Goal: Information Seeking & Learning: Learn about a topic

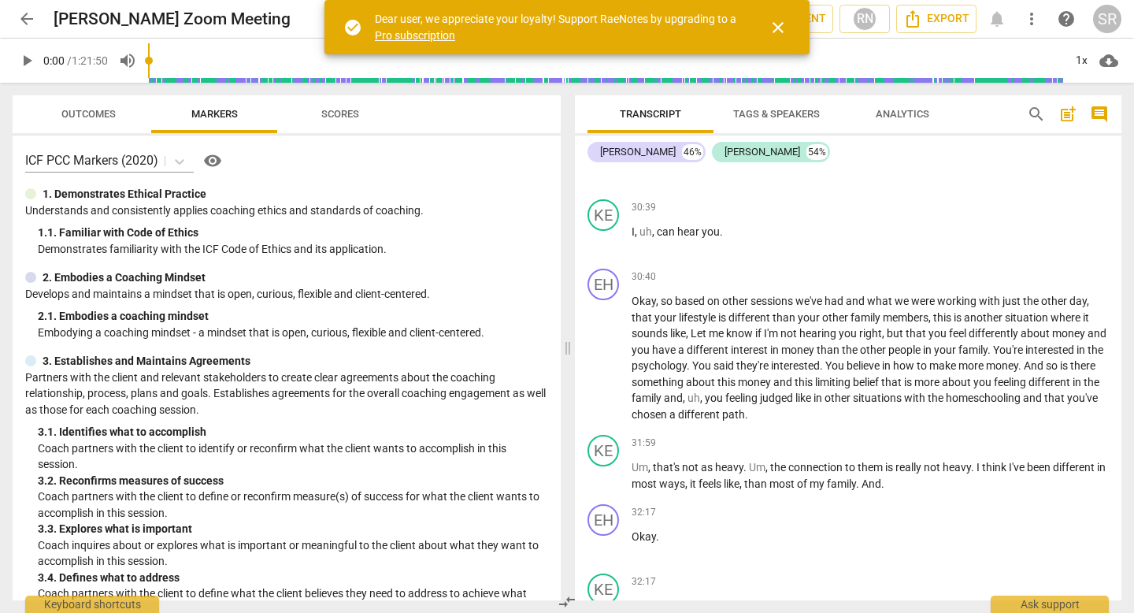
scroll to position [9887, 0]
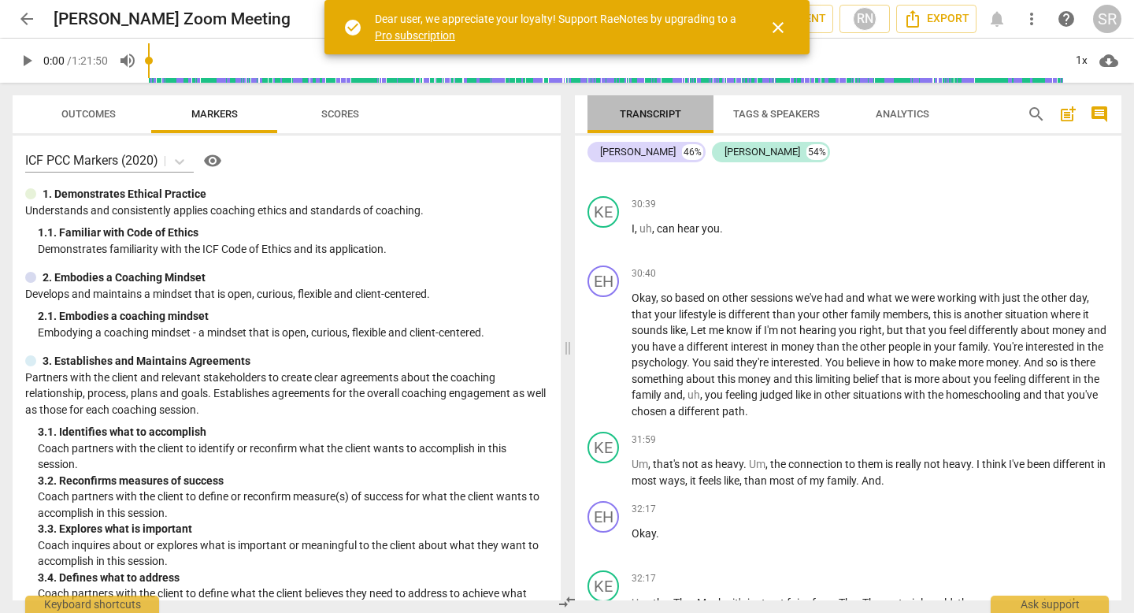
click at [652, 113] on span "Transcript" at bounding box center [650, 114] width 61 height 12
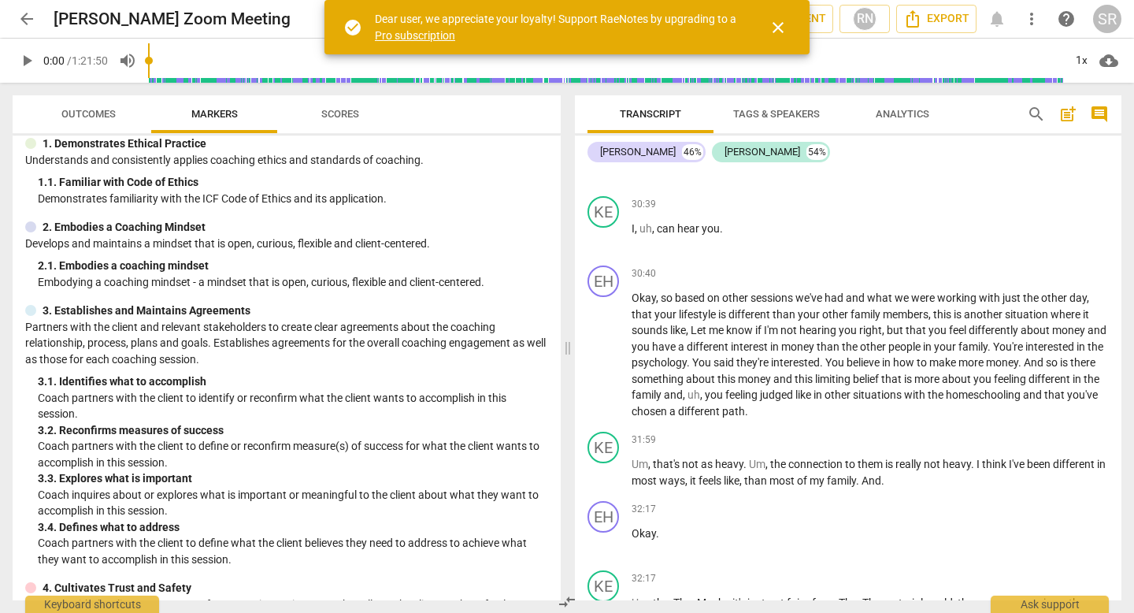
scroll to position [68, 0]
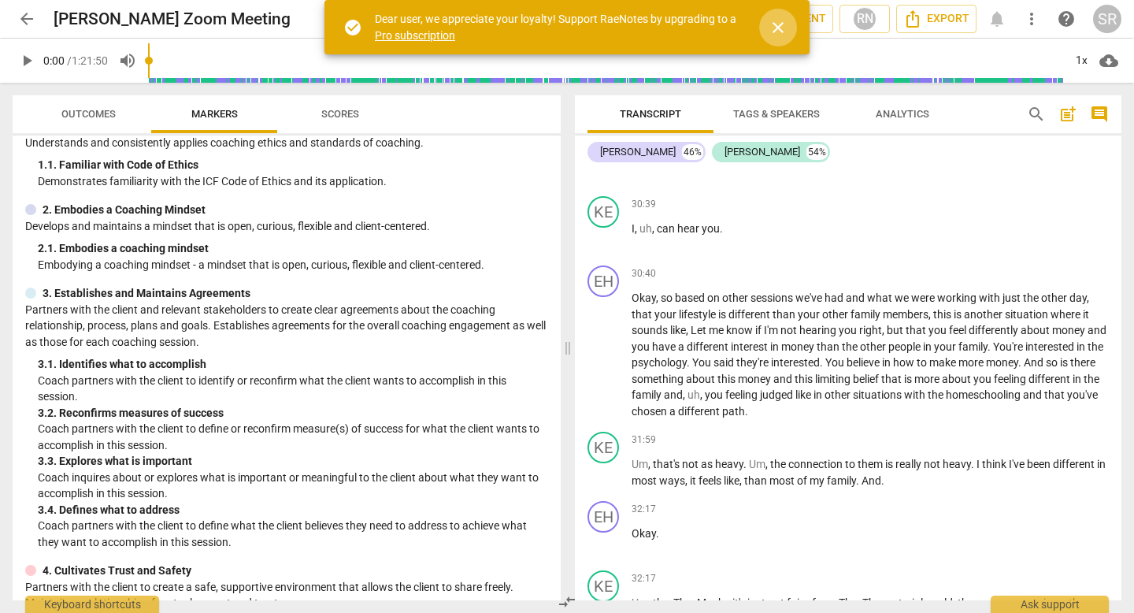
click at [777, 18] on span "close" at bounding box center [778, 27] width 19 height 19
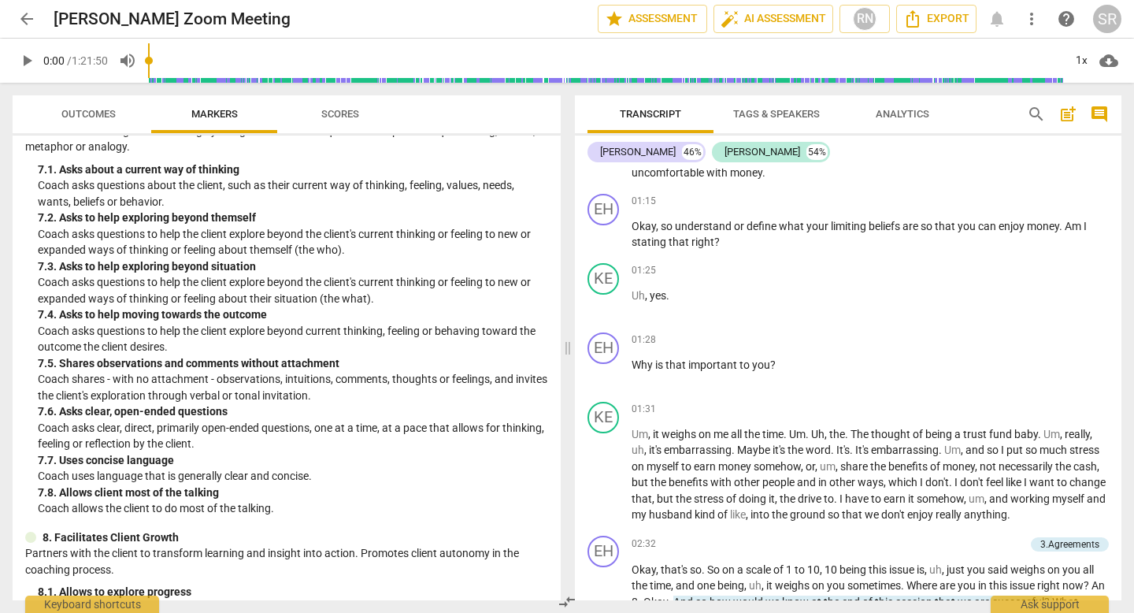
scroll to position [1321, 0]
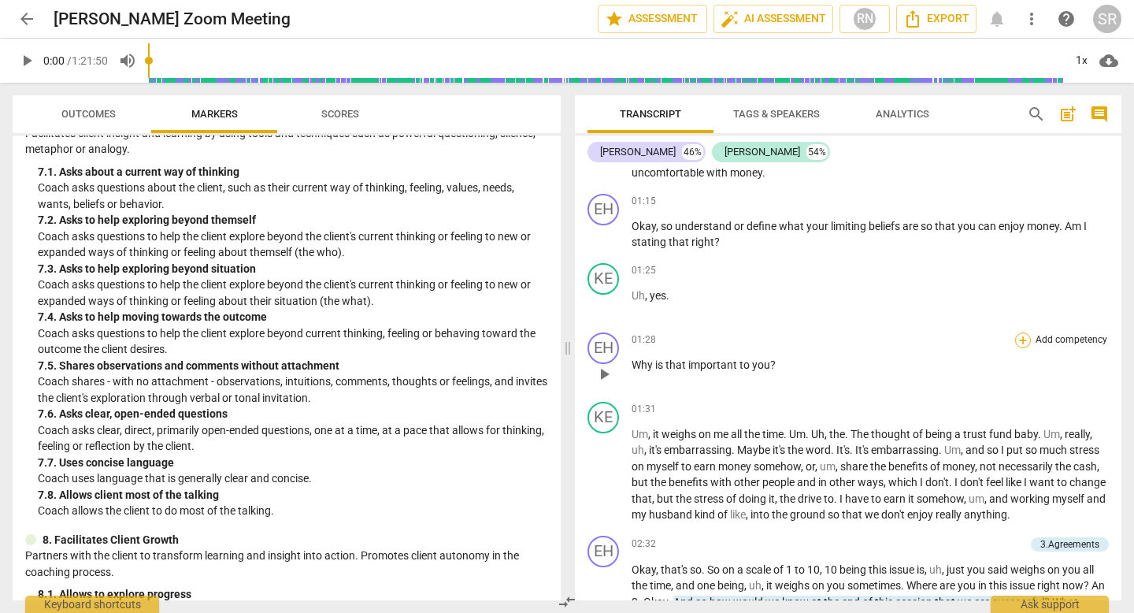
click at [1016, 338] on div "+" at bounding box center [1023, 340] width 16 height 16
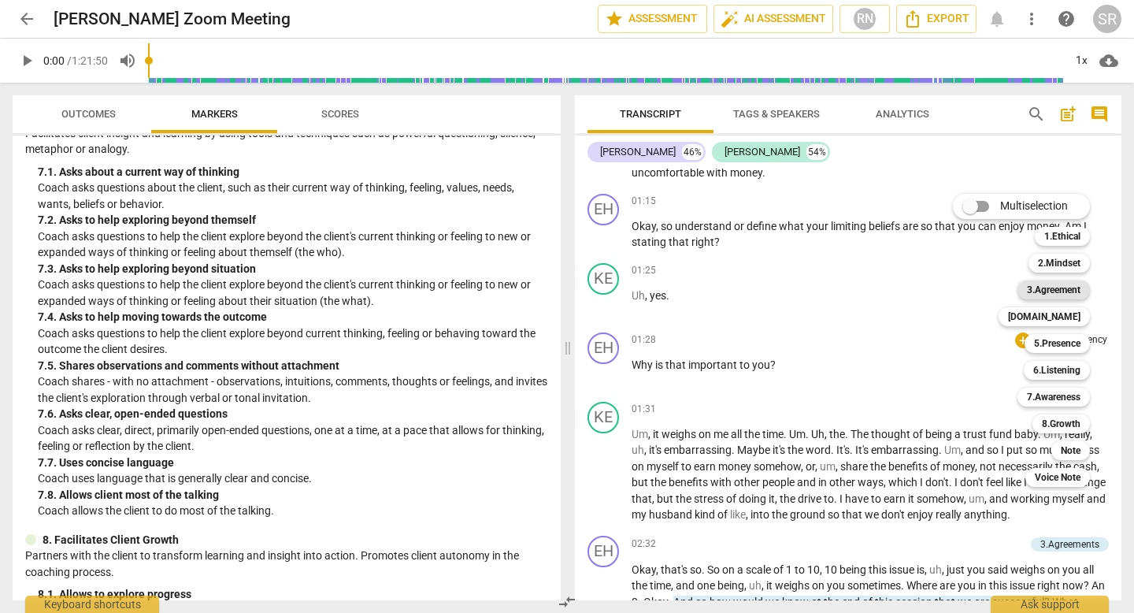
click at [1060, 285] on b "3.Agreement" at bounding box center [1054, 289] width 54 height 19
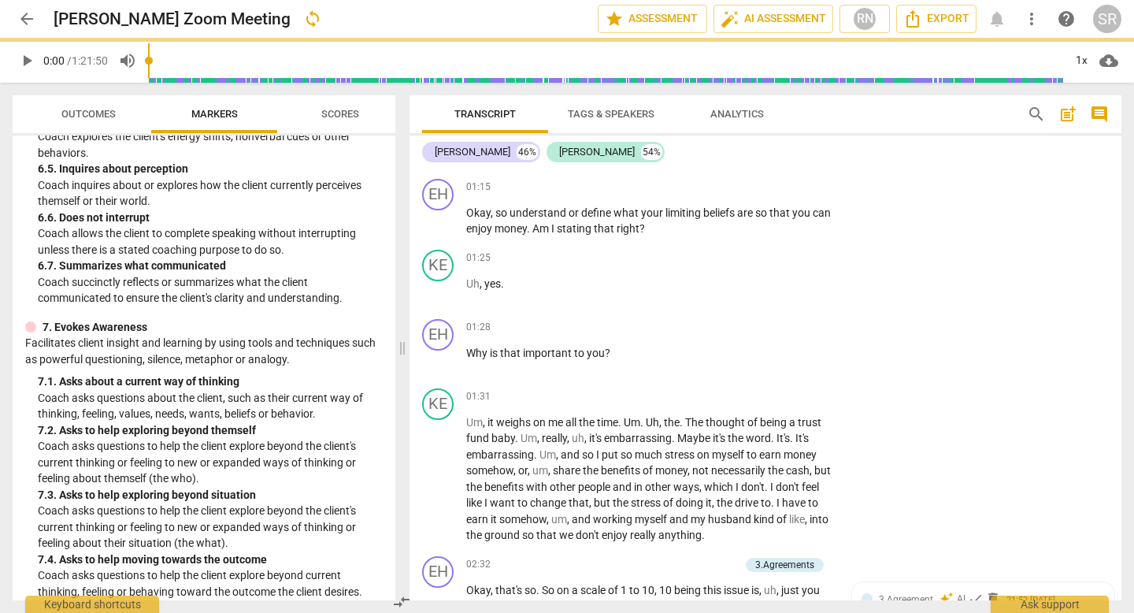
scroll to position [1514, 0]
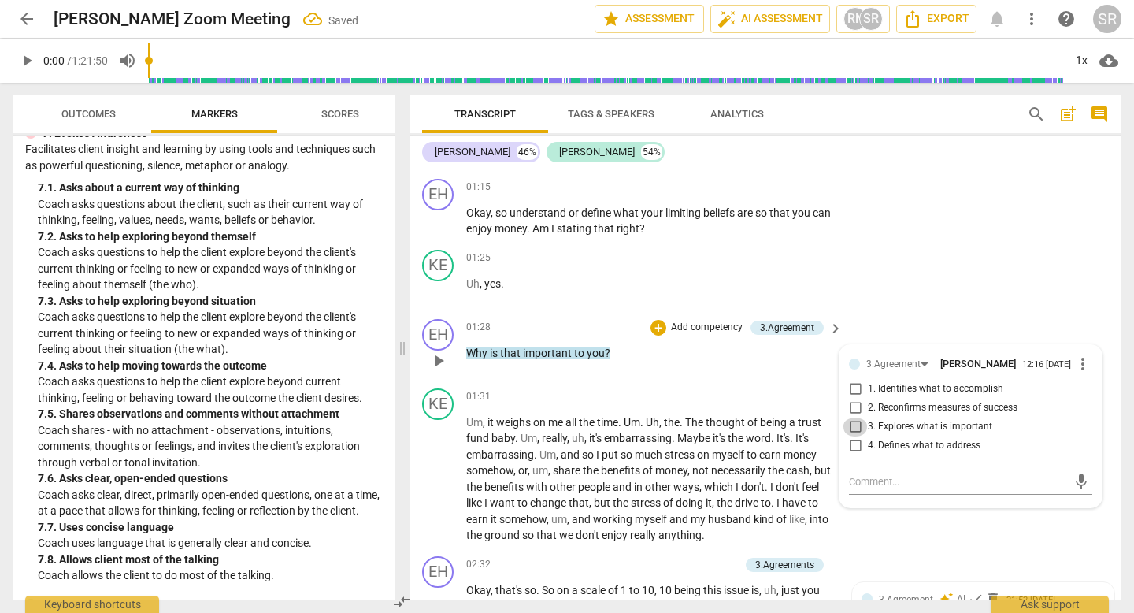
click at [854, 436] on input "3. Explores what is important" at bounding box center [855, 426] width 25 height 19
checkbox input "true"
click at [940, 277] on div "KE play_arrow pause 01:25 + Add competency keyboard_arrow_right Uh , yes ." at bounding box center [766, 277] width 712 height 69
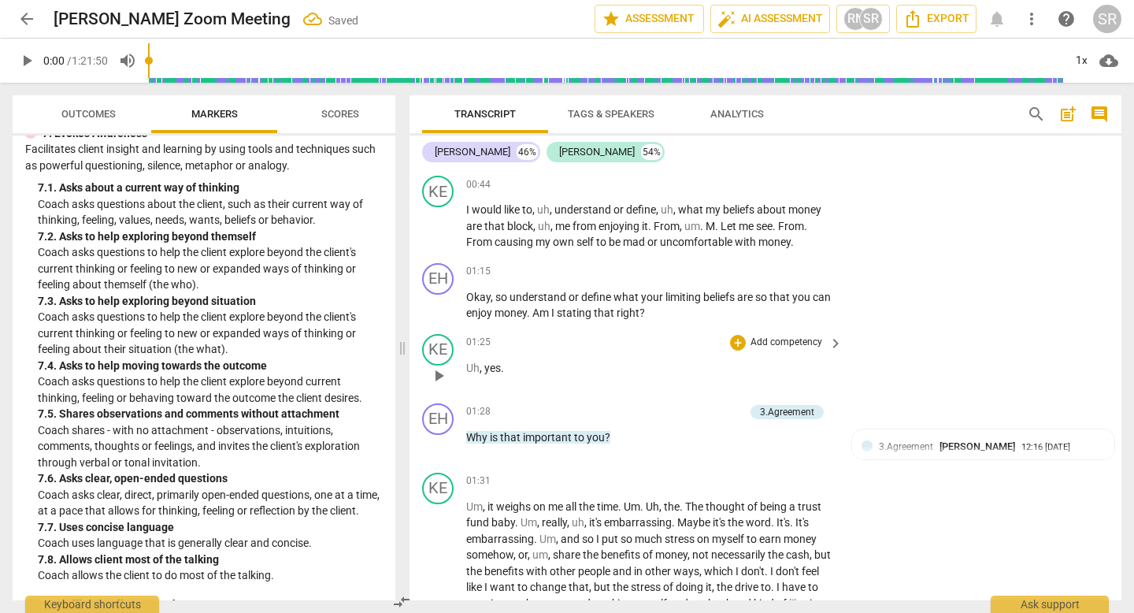
scroll to position [473, 0]
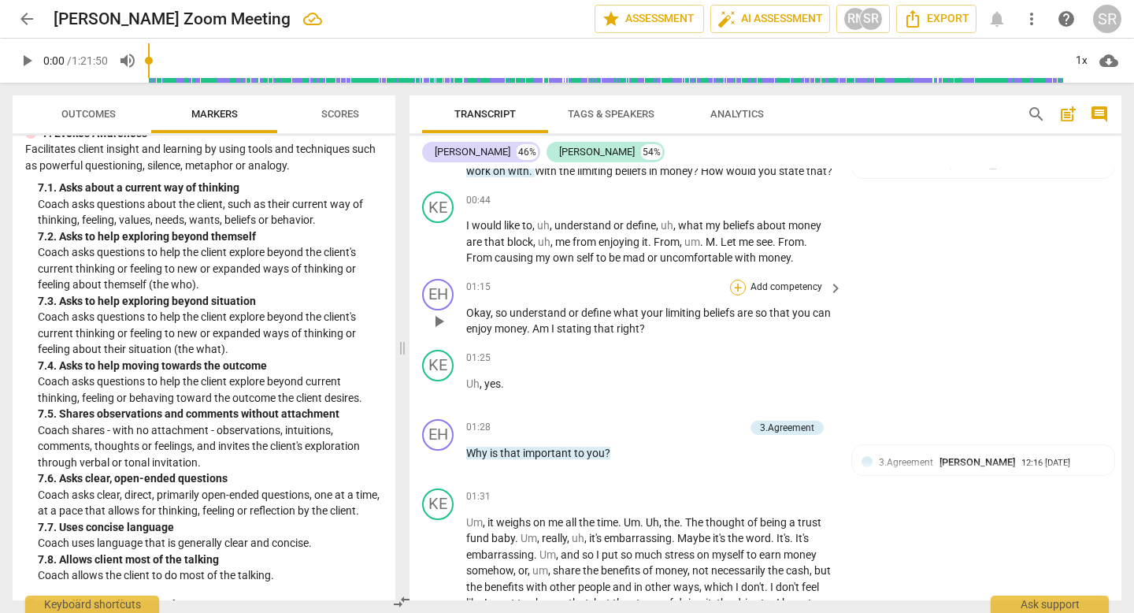
click at [730, 295] on div "+" at bounding box center [738, 288] width 16 height 16
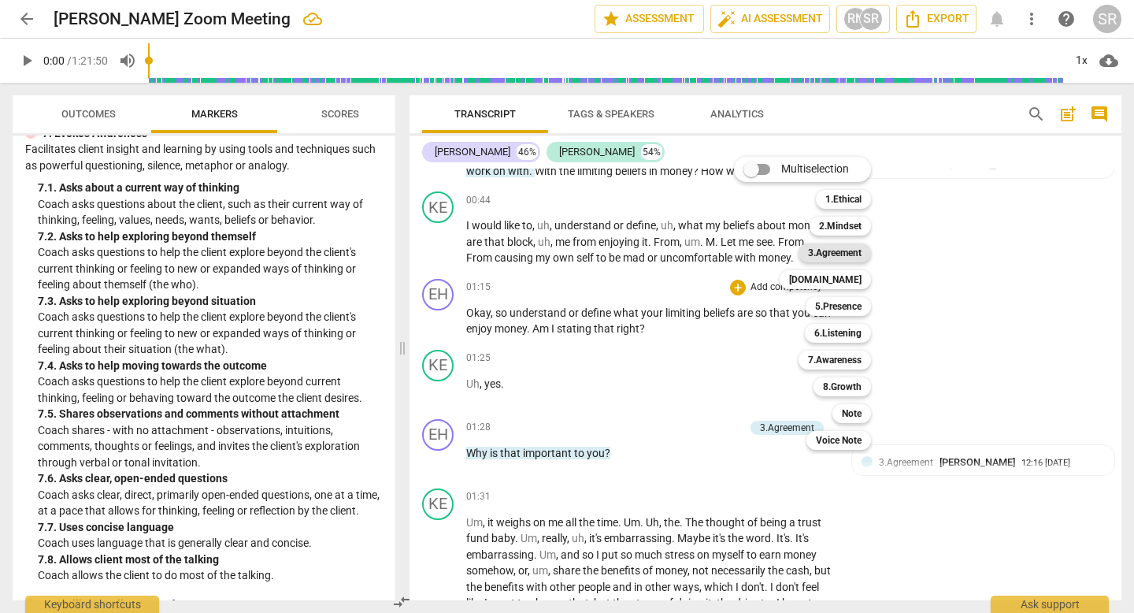
click at [844, 249] on b "3.Agreement" at bounding box center [835, 252] width 54 height 19
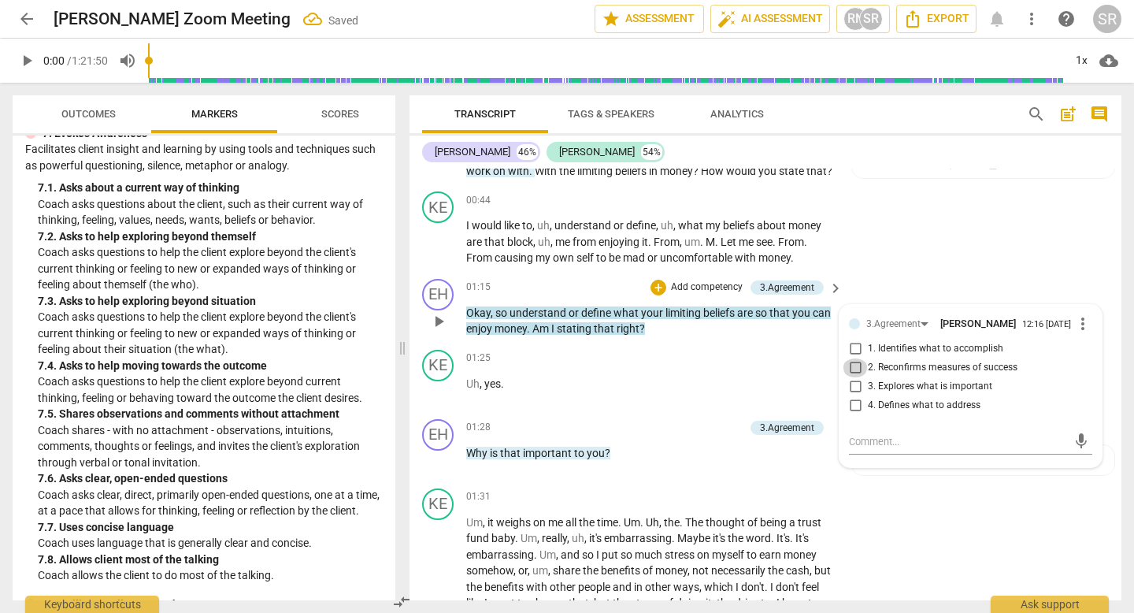
click at [851, 377] on input "2. Reconfirms measures of success" at bounding box center [855, 367] width 25 height 19
checkbox input "true"
click at [892, 269] on div "KE play_arrow pause 00:44 + Add competency keyboard_arrow_right I would like to…" at bounding box center [766, 228] width 712 height 87
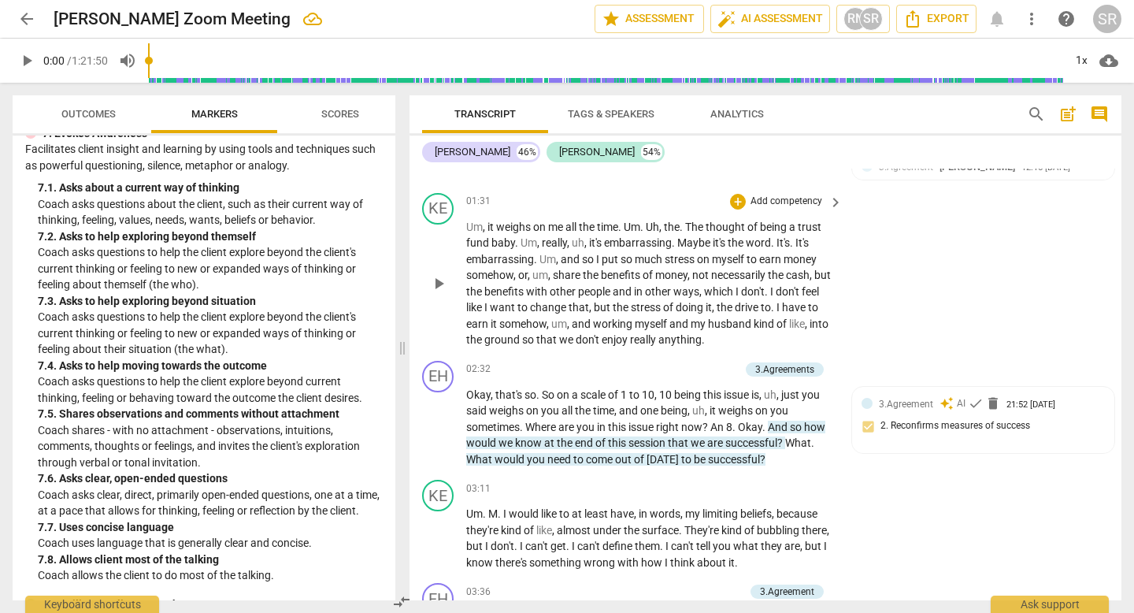
scroll to position [750, 0]
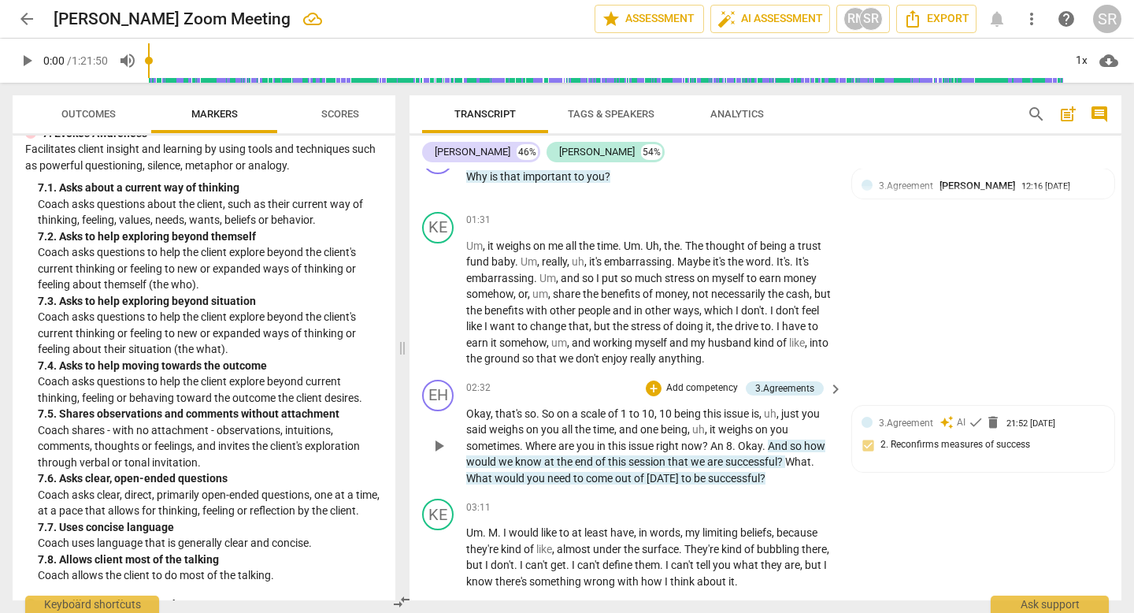
click at [714, 452] on span "An" at bounding box center [718, 445] width 16 height 13
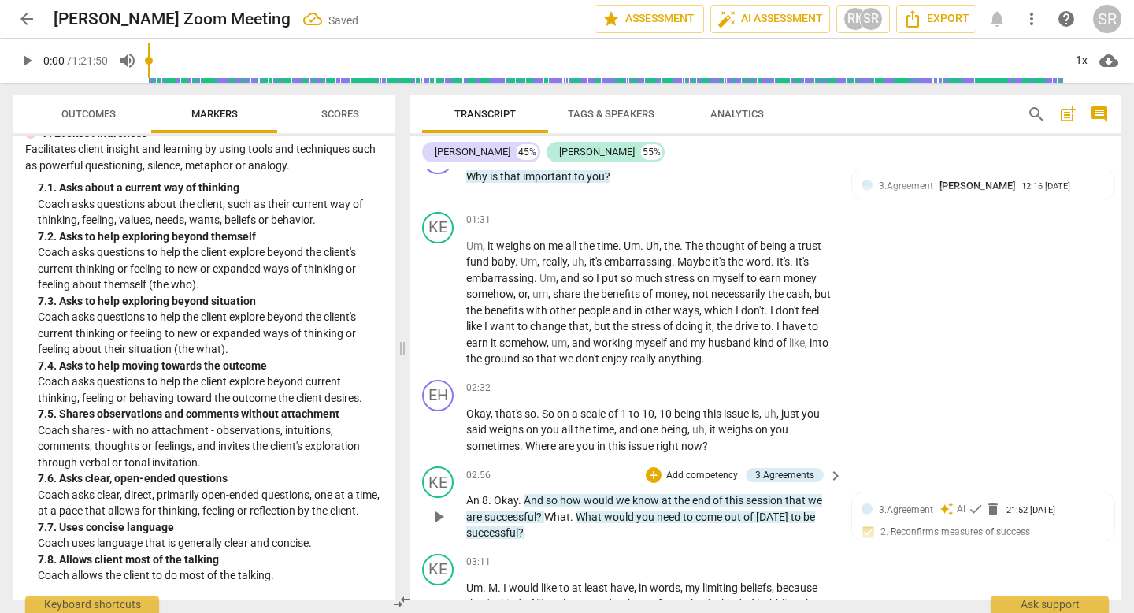
click at [494, 506] on span "Okay" at bounding box center [506, 500] width 24 height 13
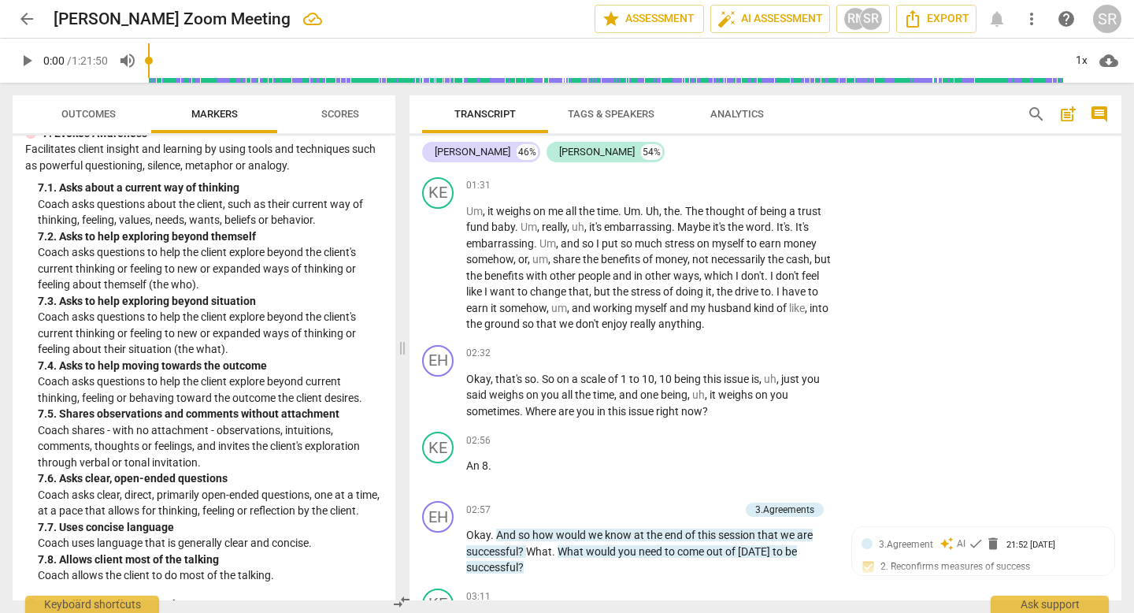
scroll to position [788, 0]
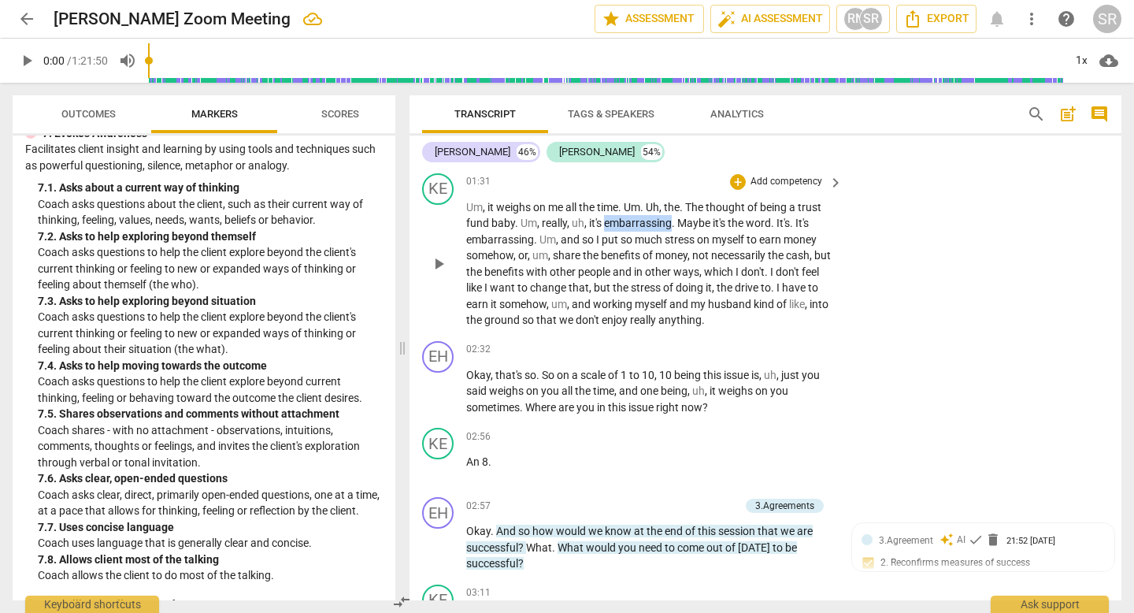
drag, startPoint x: 606, startPoint y: 234, endPoint x: 673, endPoint y: 240, distance: 68.0
click at [673, 239] on p "Um , it weighs on me all the time . Um . Uh , the . The thought of being a trus…" at bounding box center [650, 263] width 369 height 129
drag, startPoint x: 772, startPoint y: 238, endPoint x: 677, endPoint y: 243, distance: 94.7
click at [677, 243] on p "Um , it weighs on me all the time . Um . Uh , the . The thought of being a trus…" at bounding box center [650, 263] width 369 height 129
click at [604, 264] on p "Um , it weighs on me all the time . Um . Uh , the . The thought of being a trus…" at bounding box center [650, 263] width 369 height 129
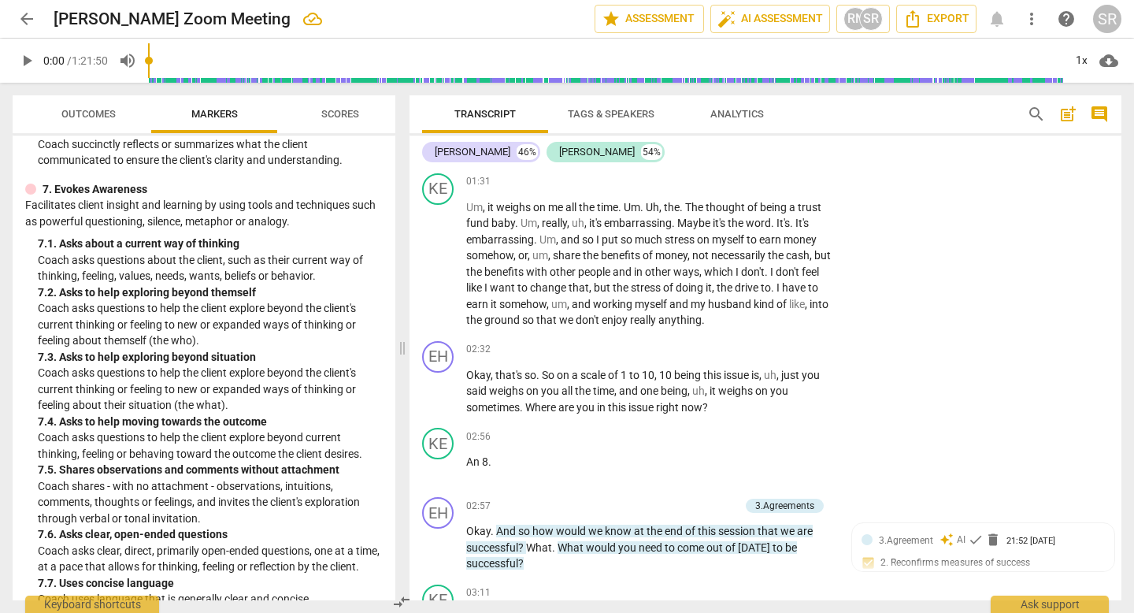
scroll to position [1465, 0]
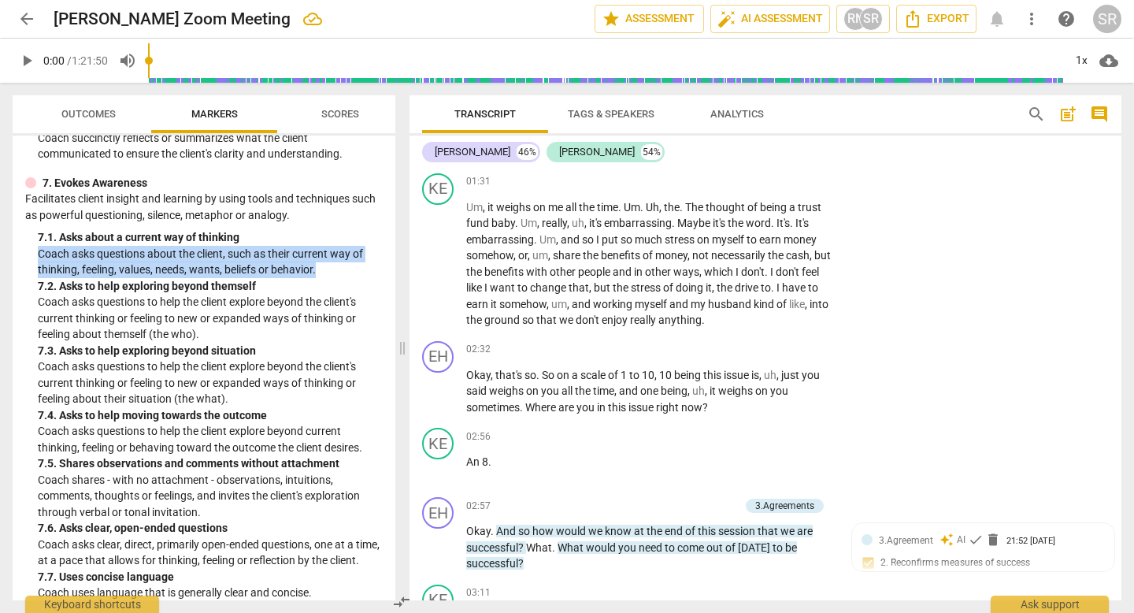
drag, startPoint x: 324, startPoint y: 272, endPoint x: 32, endPoint y: 256, distance: 292.6
click at [32, 256] on div "7. Evokes Awareness Facilitates client insight and learning by using tools and …" at bounding box center [204, 404] width 358 height 458
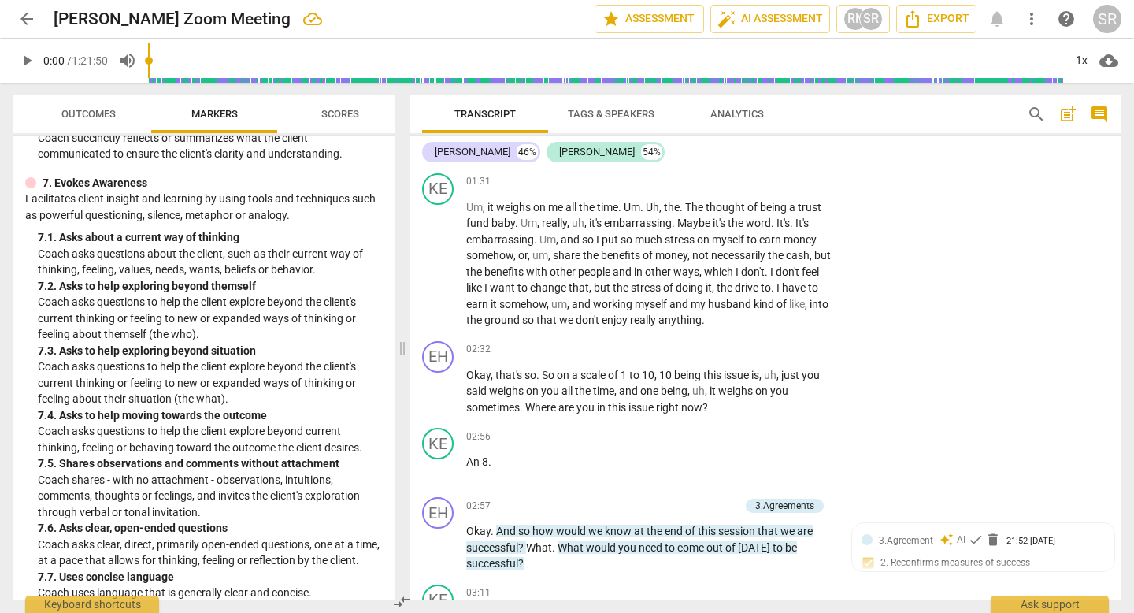
click at [273, 231] on div "7. 1. Asks about a current way of thinking" at bounding box center [210, 237] width 345 height 17
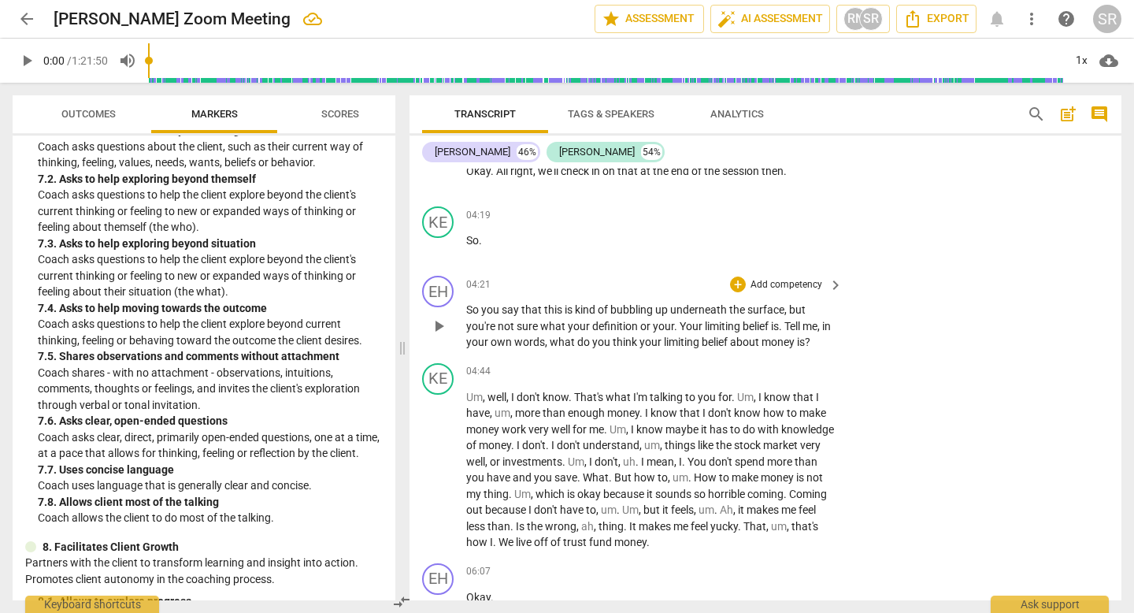
scroll to position [1645, 0]
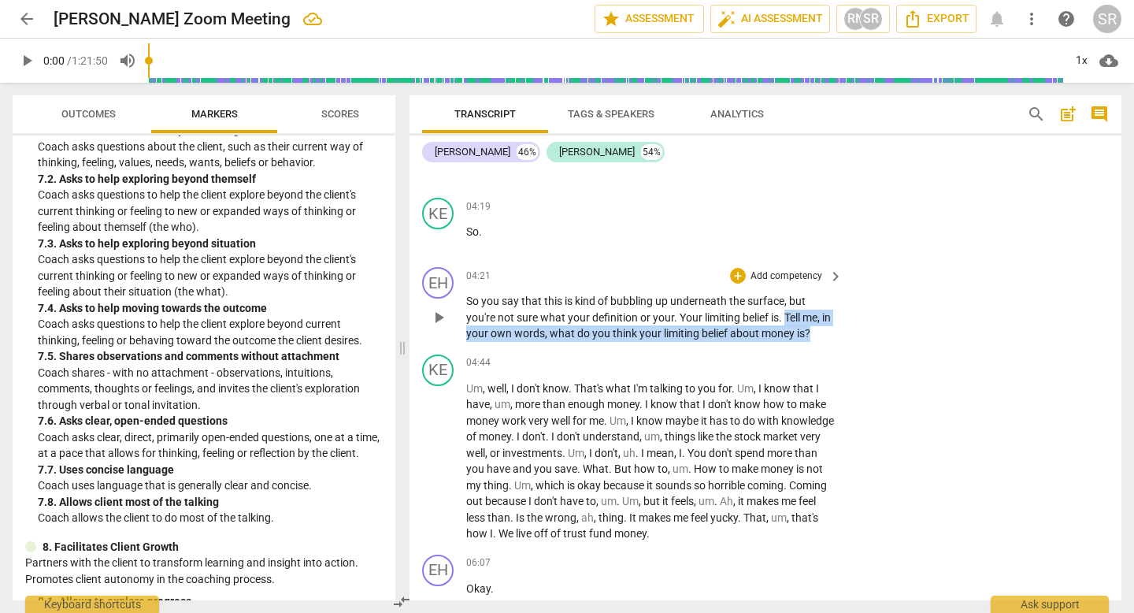
drag, startPoint x: 788, startPoint y: 333, endPoint x: 832, endPoint y: 351, distance: 48.4
click at [832, 342] on div "So you say that this is kind of bubbling up underneath the surface , but you're…" at bounding box center [655, 317] width 378 height 49
click at [858, 328] on icon "button" at bounding box center [857, 326] width 9 height 11
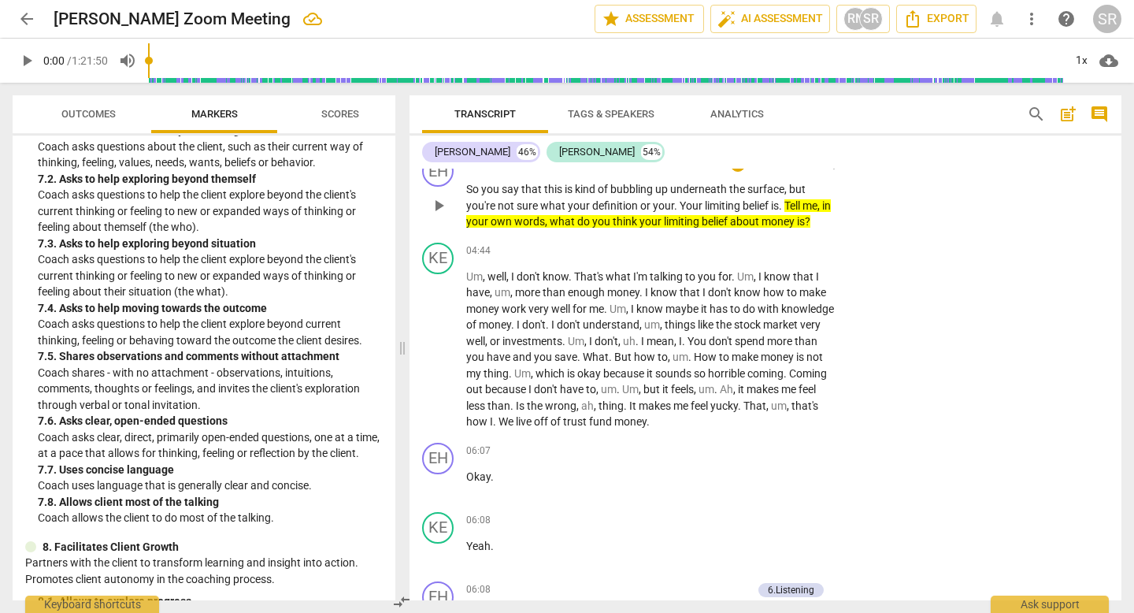
scroll to position [1756, 0]
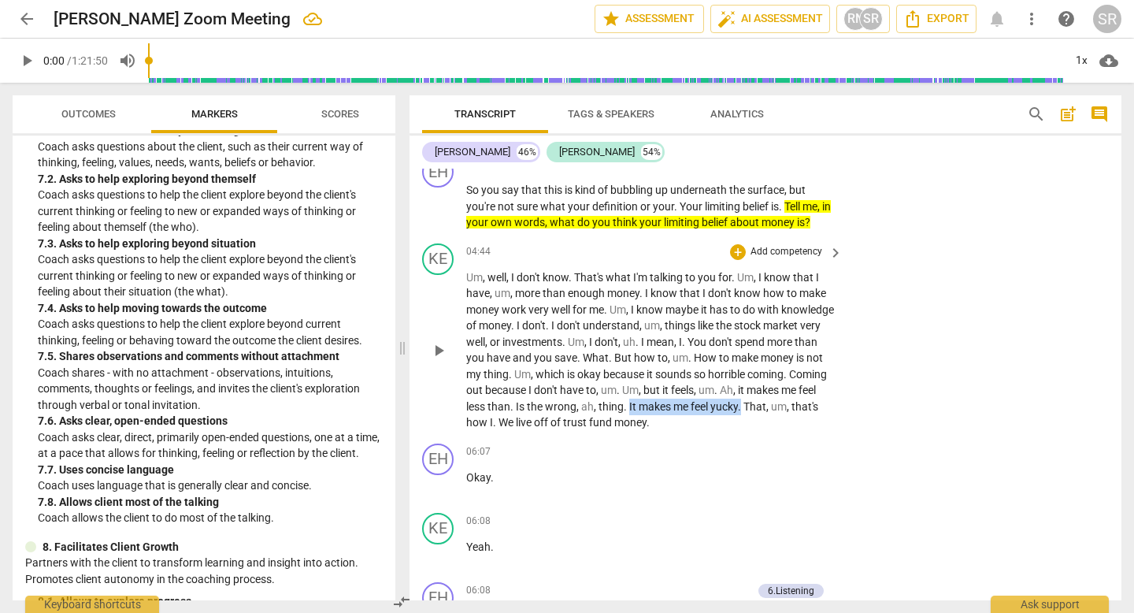
drag, startPoint x: 702, startPoint y: 418, endPoint x: 840, endPoint y: 423, distance: 137.9
click at [840, 423] on div "KE play_arrow pause 04:44 + Add competency keyboard_arrow_right Um , well , I d…" at bounding box center [766, 337] width 712 height 200
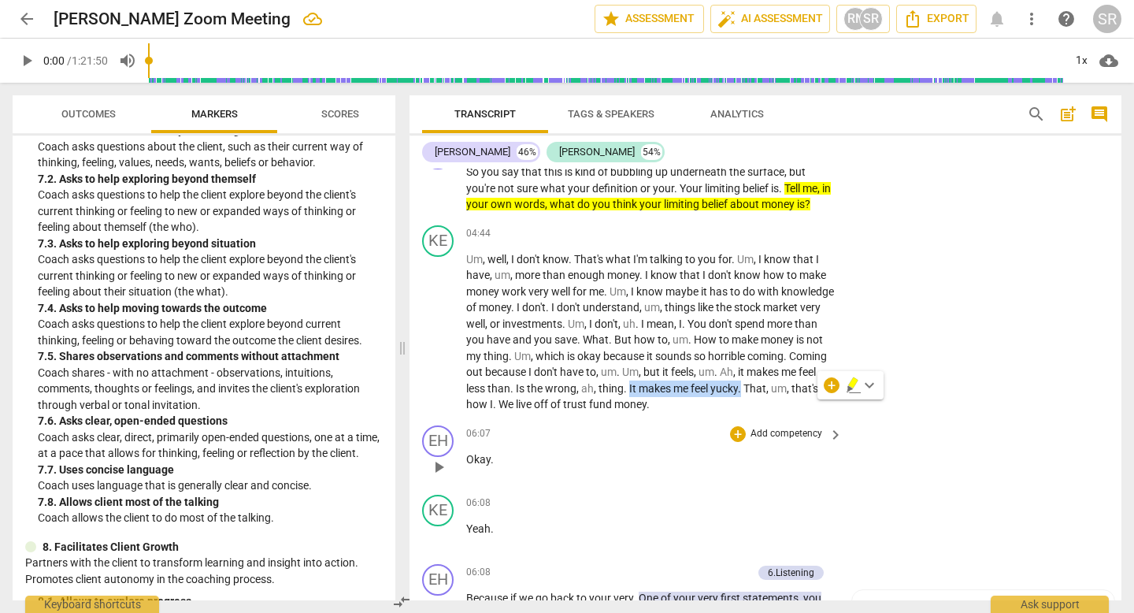
scroll to position [1774, 0]
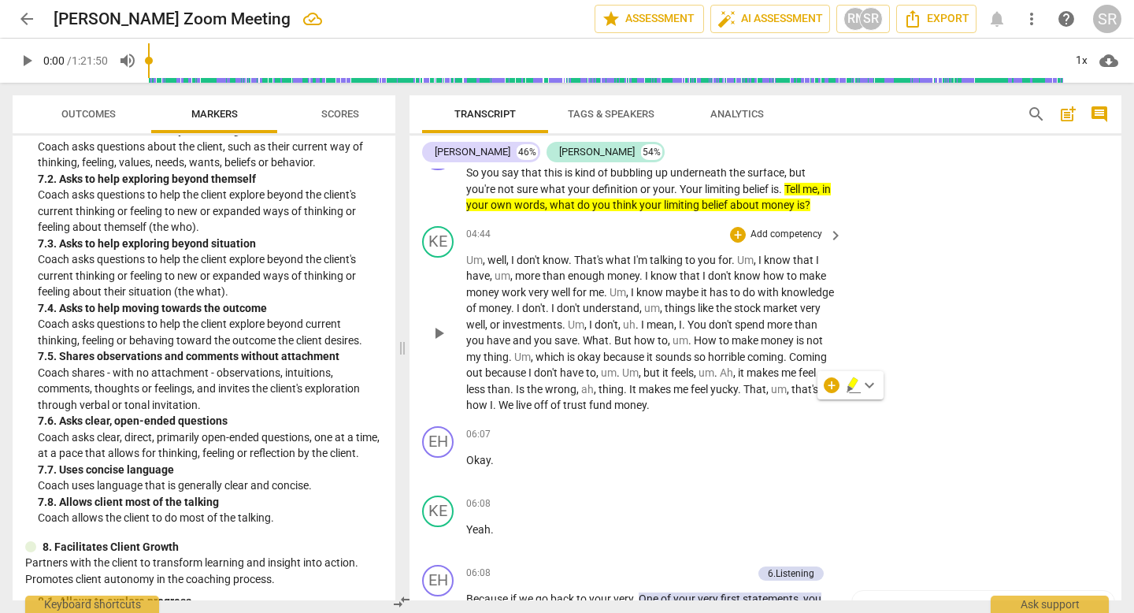
click at [864, 257] on div "KE play_arrow pause 04:44 + Add competency keyboard_arrow_right Um , well , I d…" at bounding box center [766, 320] width 712 height 200
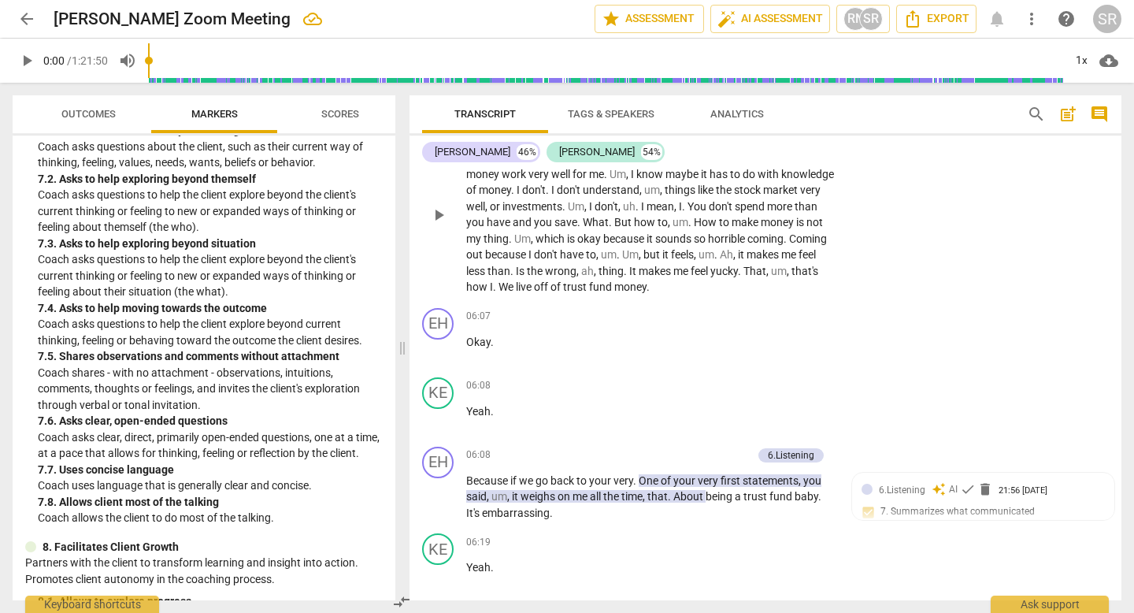
scroll to position [1903, 0]
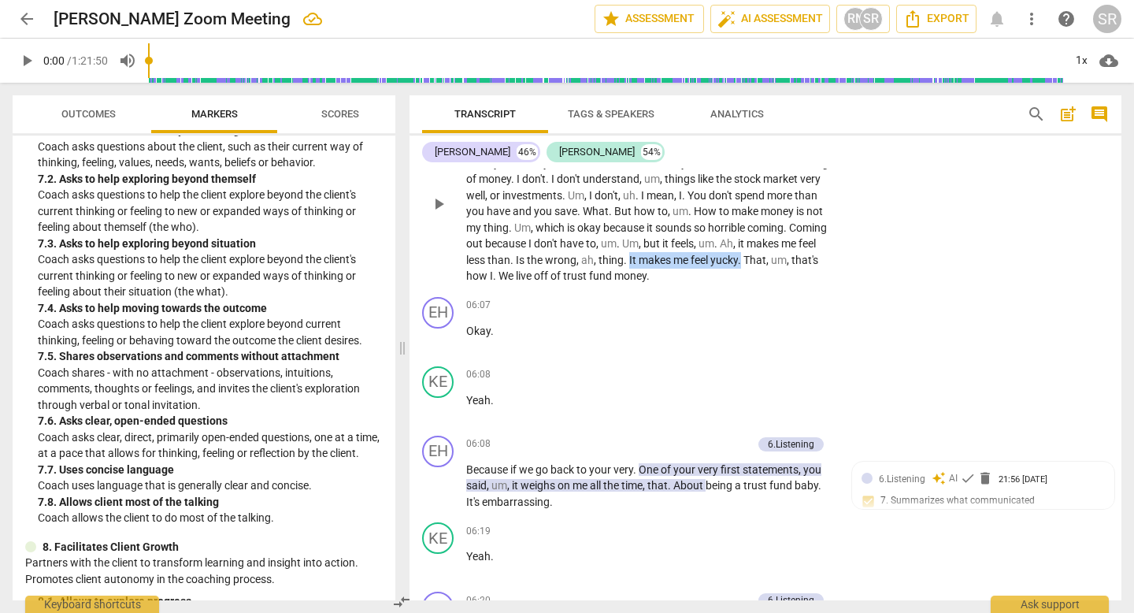
drag, startPoint x: 704, startPoint y: 274, endPoint x: 838, endPoint y: 279, distance: 134.0
click at [838, 279] on div "Um , well , I don't know . That's what I'm talking to you for . Um , I know tha…" at bounding box center [655, 203] width 378 height 161
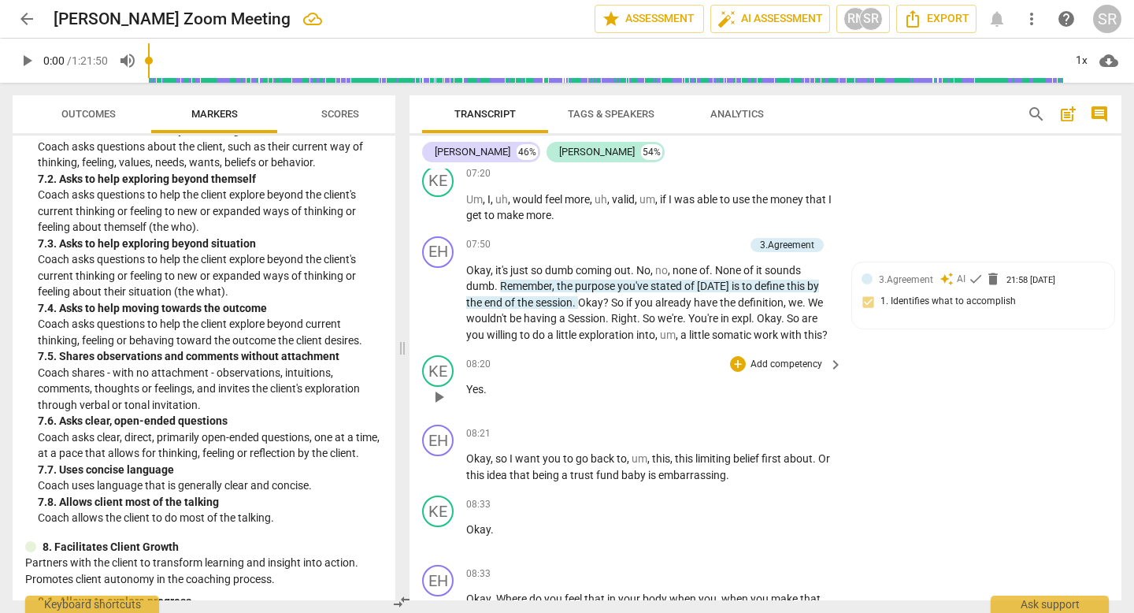
scroll to position [2760, 0]
click at [436, 261] on div "EH" at bounding box center [438, 251] width 32 height 32
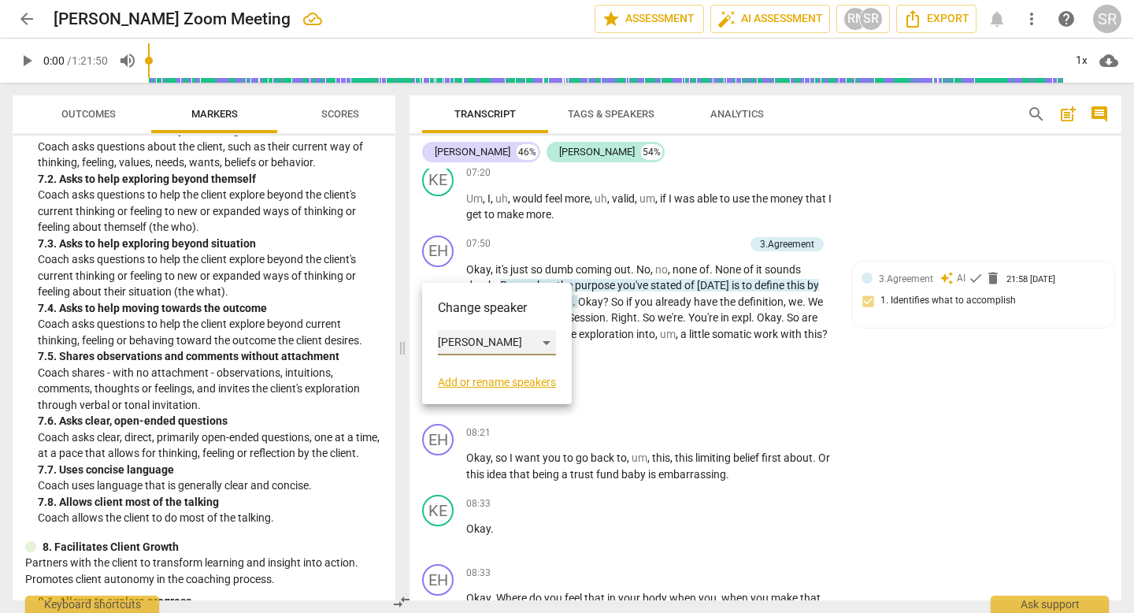
click at [549, 342] on div "[PERSON_NAME]" at bounding box center [497, 342] width 118 height 25
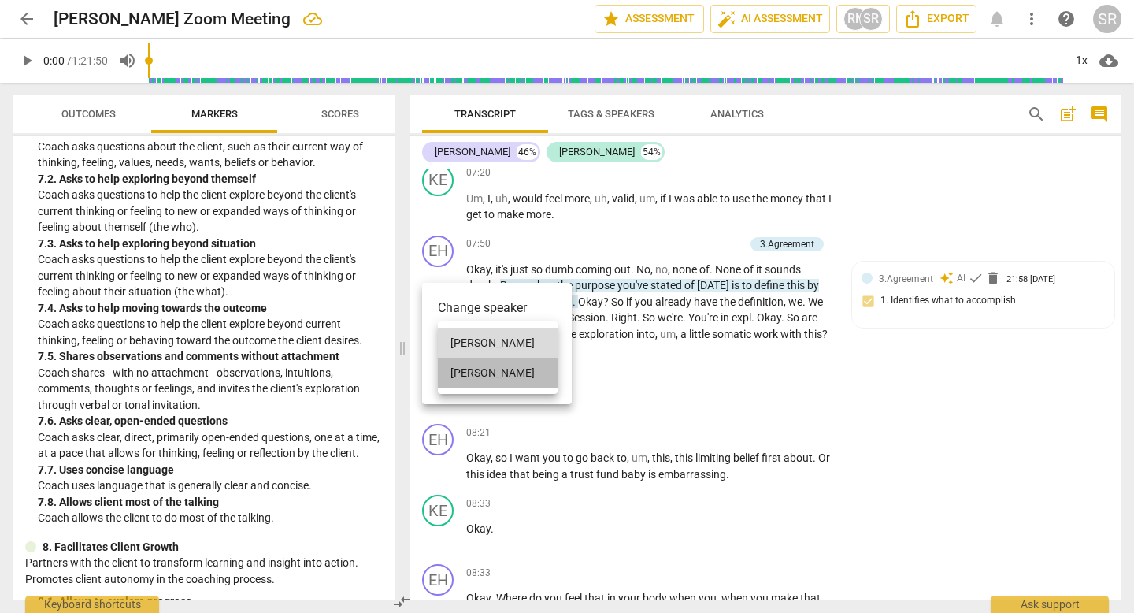
click at [489, 377] on li "[PERSON_NAME]" at bounding box center [498, 373] width 120 height 30
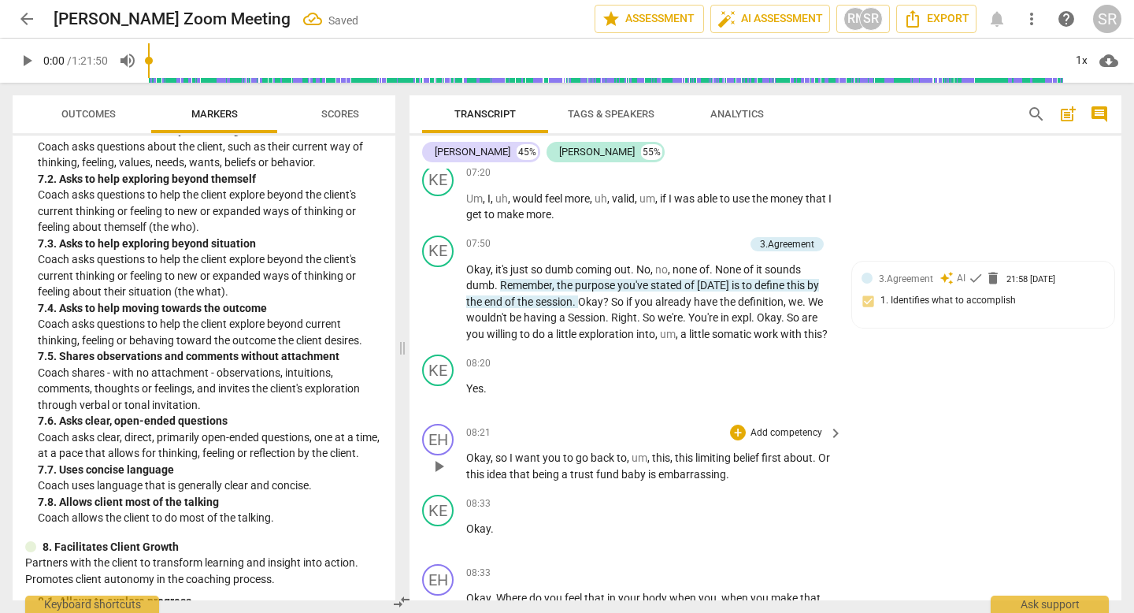
scroll to position [2768, 0]
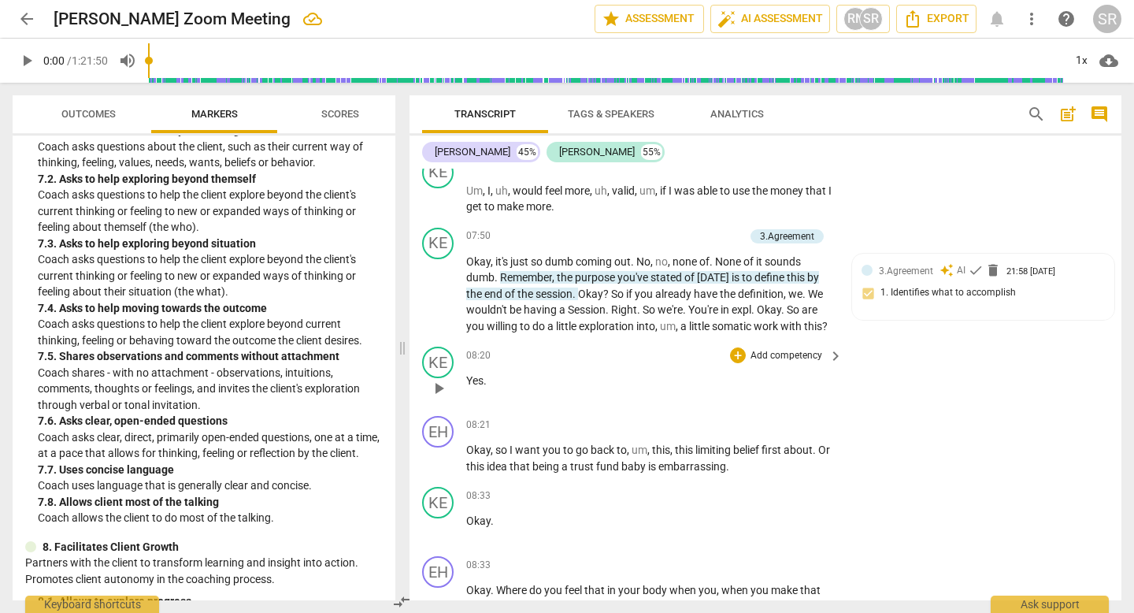
click at [557, 389] on p "Yes ." at bounding box center [650, 381] width 369 height 17
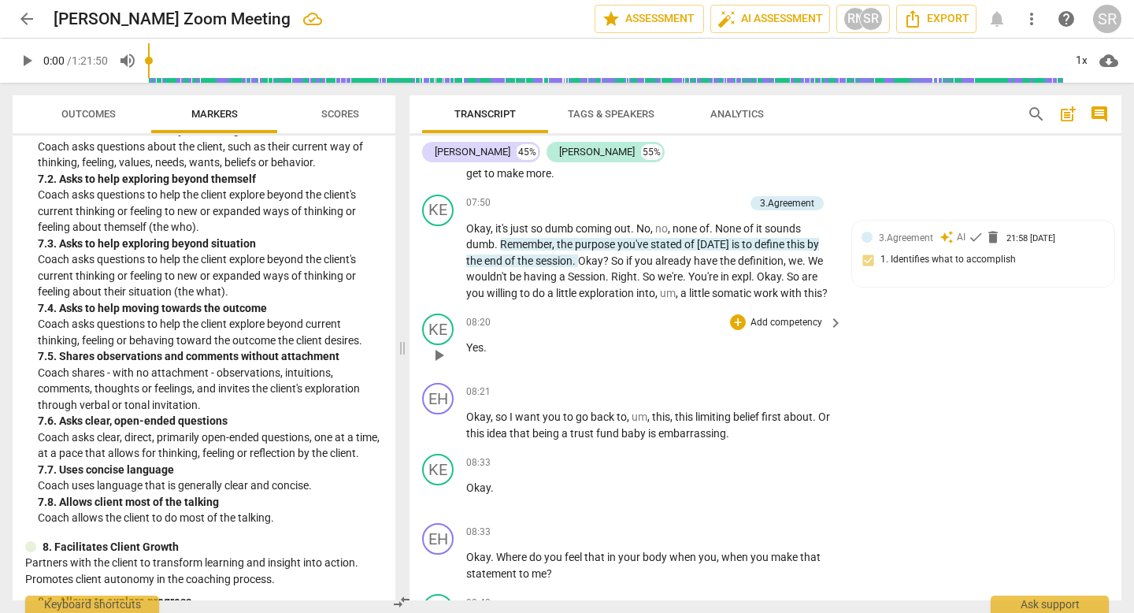
scroll to position [2805, 0]
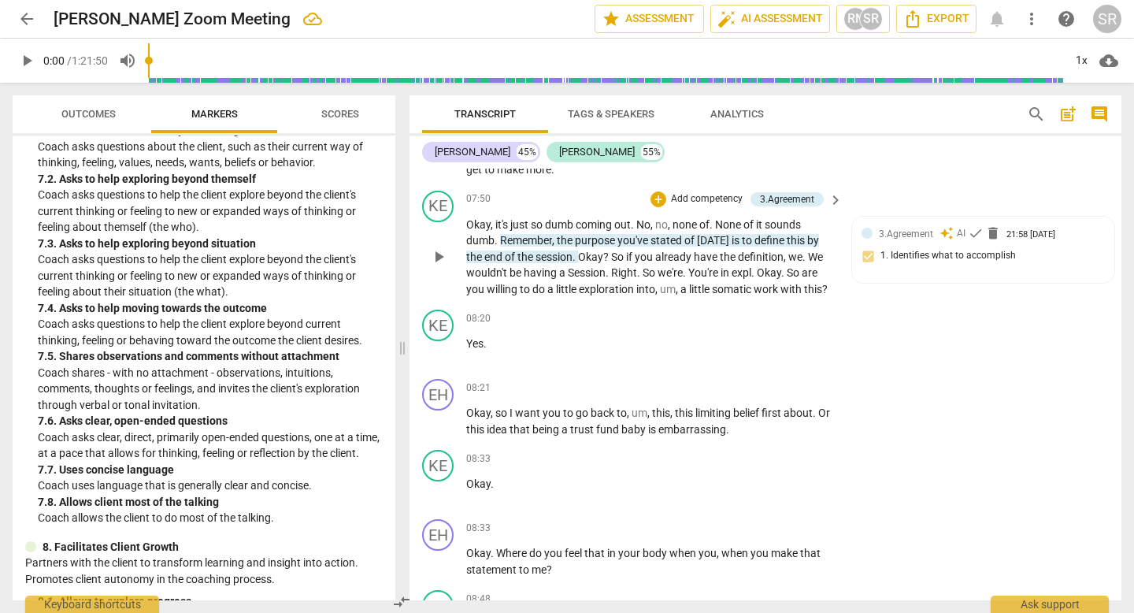
click at [636, 231] on span "." at bounding box center [634, 224] width 6 height 13
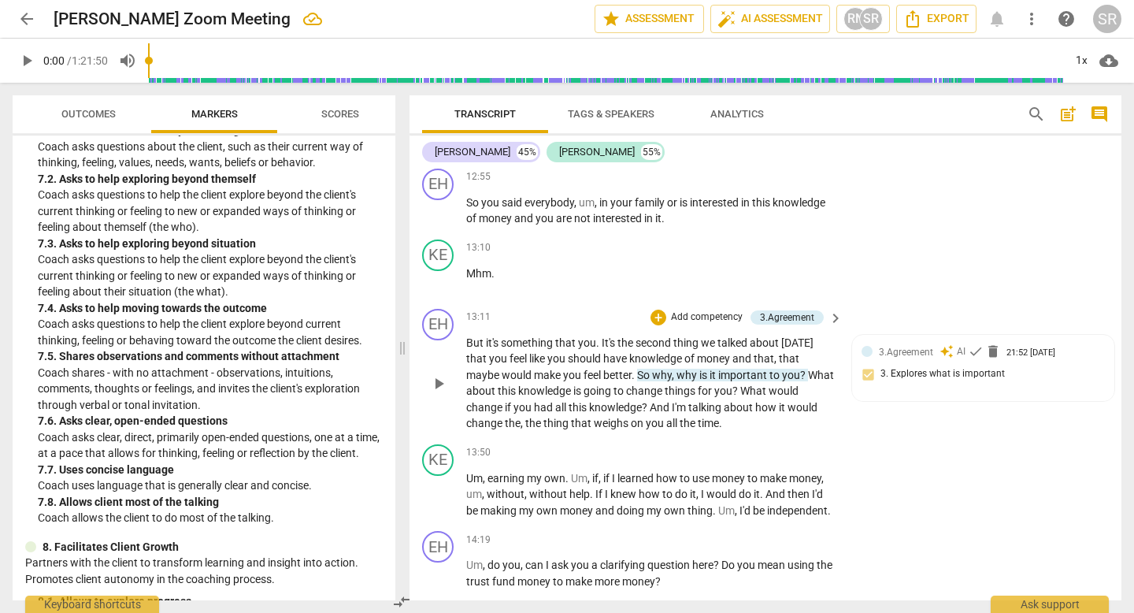
scroll to position [5080, 0]
drag, startPoint x: 465, startPoint y: 401, endPoint x: 643, endPoint y: 420, distance: 178.2
click at [643, 420] on div "EH play_arrow pause 13:11 + Add competency 3.Agreement keyboard_arrow_right But…" at bounding box center [766, 368] width 712 height 135
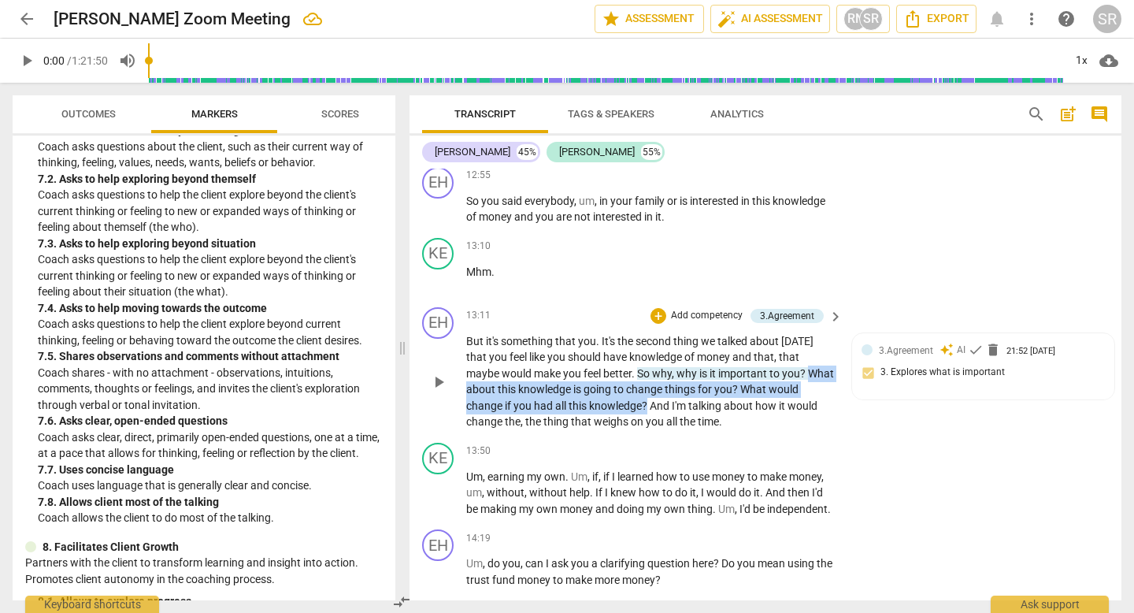
drag, startPoint x: 647, startPoint y: 419, endPoint x: 455, endPoint y: 406, distance: 192.6
click at [455, 406] on div "EH play_arrow pause 13:11 + Add competency 3.Agreement keyboard_arrow_right But…" at bounding box center [766, 368] width 712 height 135
click at [684, 396] on icon "button" at bounding box center [688, 401] width 16 height 19
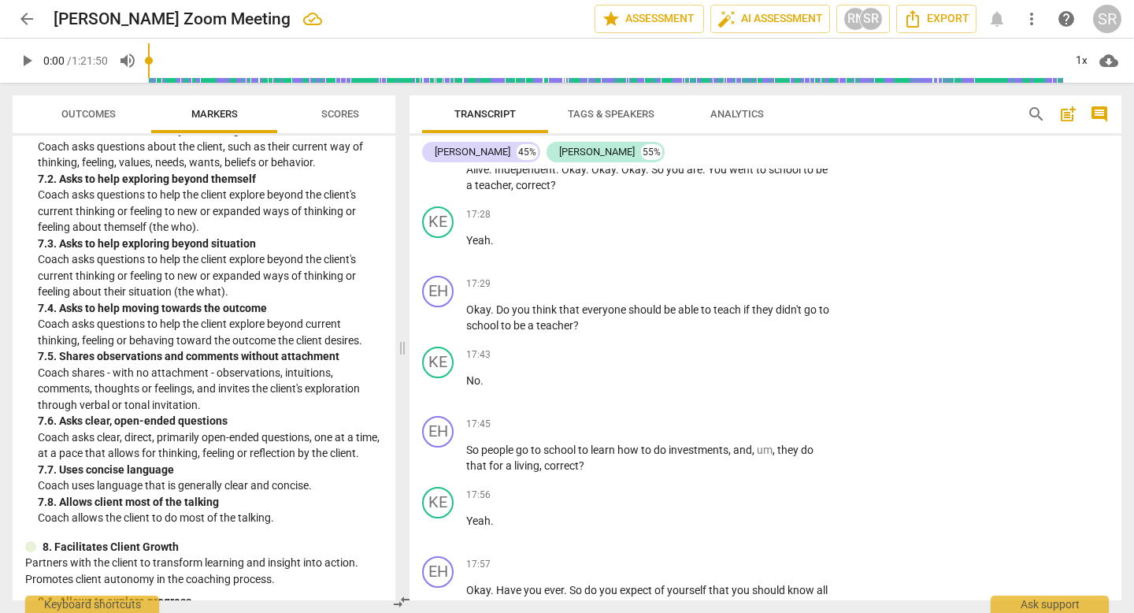
scroll to position [6740, 0]
drag, startPoint x: 496, startPoint y: 340, endPoint x: 560, endPoint y: 341, distance: 63.8
click at [560, 335] on p "Okay . Do you think that everyone should be able to teach if they didn't go to …" at bounding box center [650, 319] width 369 height 32
click at [595, 317] on icon "button" at bounding box center [594, 320] width 9 height 11
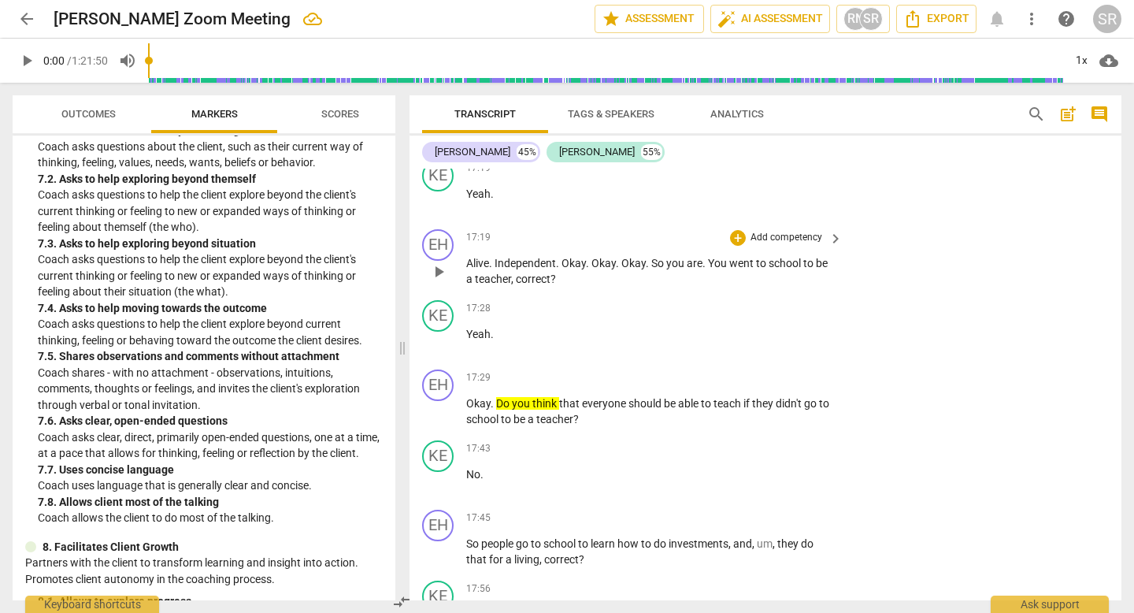
scroll to position [6645, 0]
click at [565, 290] on p "Alive . Independent . Okay . Okay . Okay . So you are . You went to school to b…" at bounding box center [650, 274] width 369 height 32
click at [730, 248] on div "+" at bounding box center [738, 240] width 16 height 16
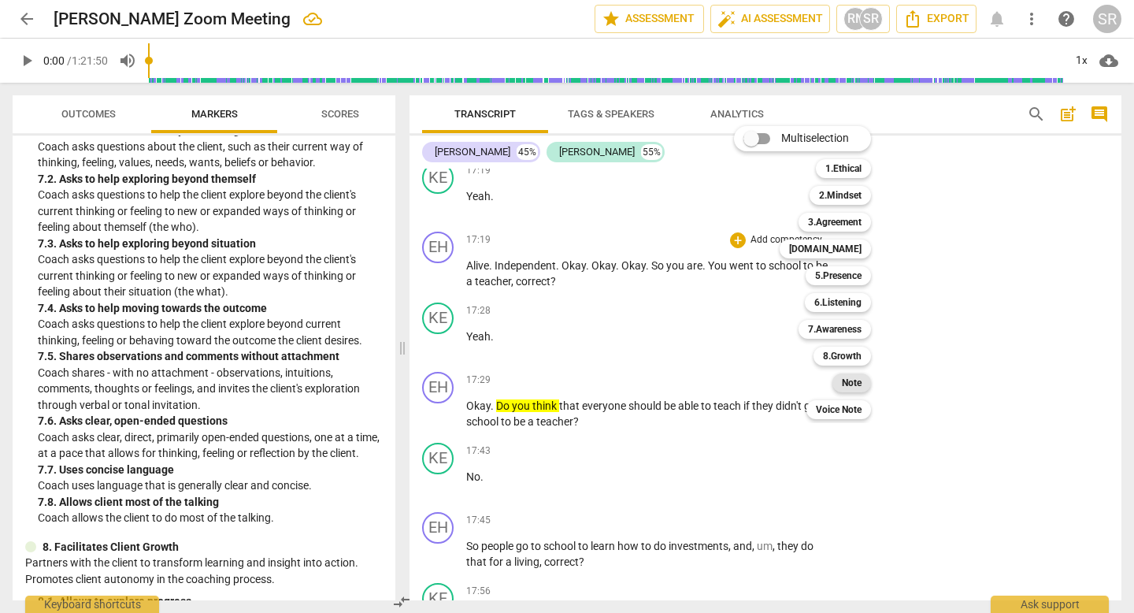
click at [857, 375] on b "Note" at bounding box center [852, 382] width 20 height 19
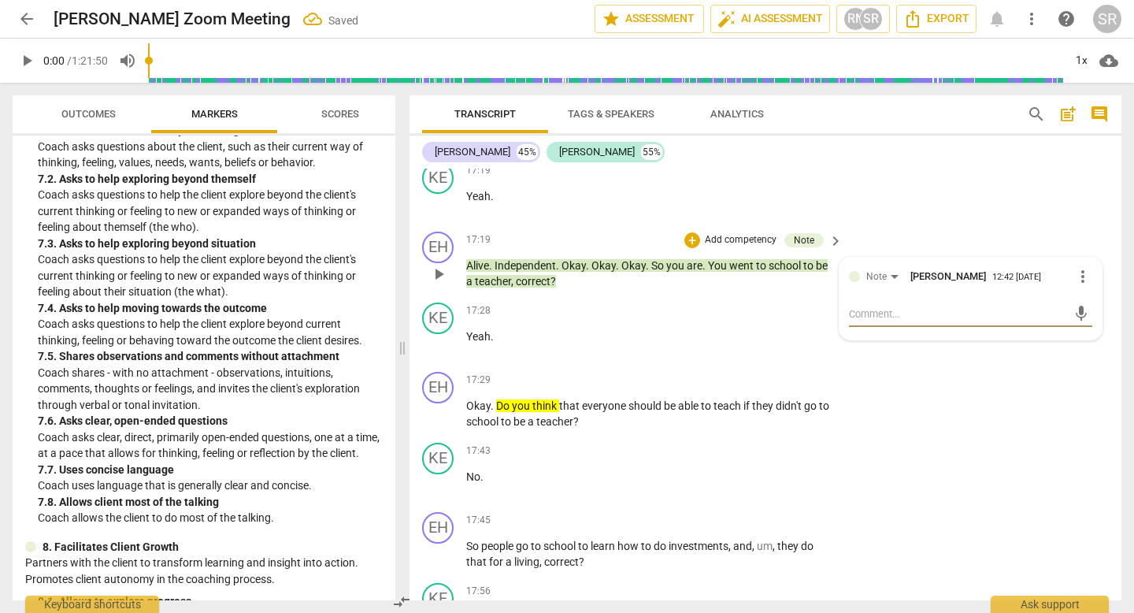
type textarea "a"
type textarea "av"
type textarea "avo"
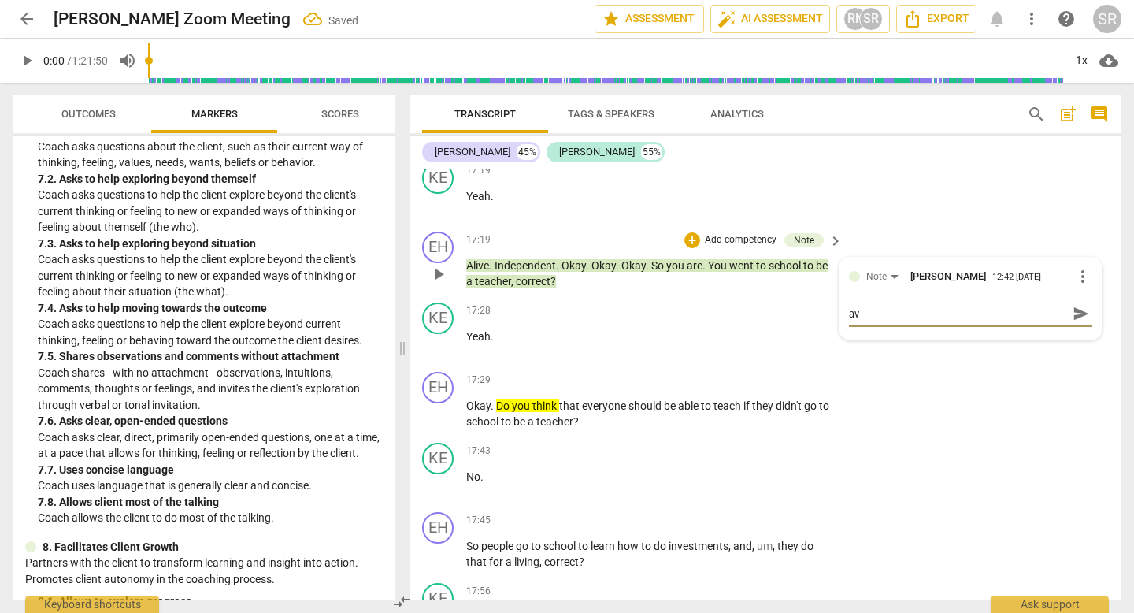
type textarea "avo"
type textarea "avoi"
type textarea "avoid"
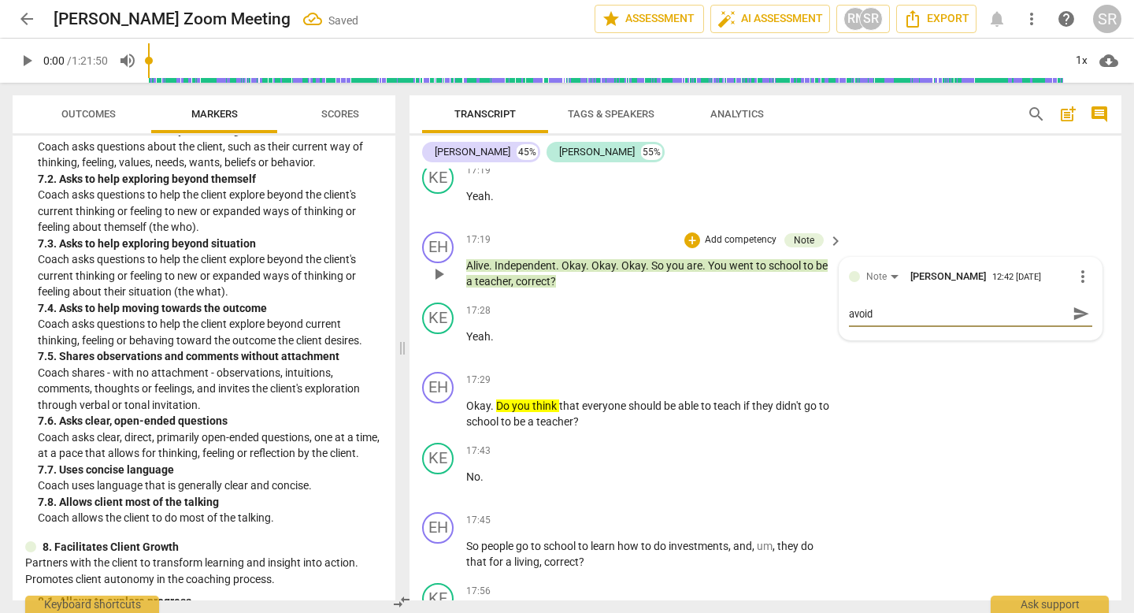
type textarea "avoid"
type textarea "avoid a"
type textarea "avoid as"
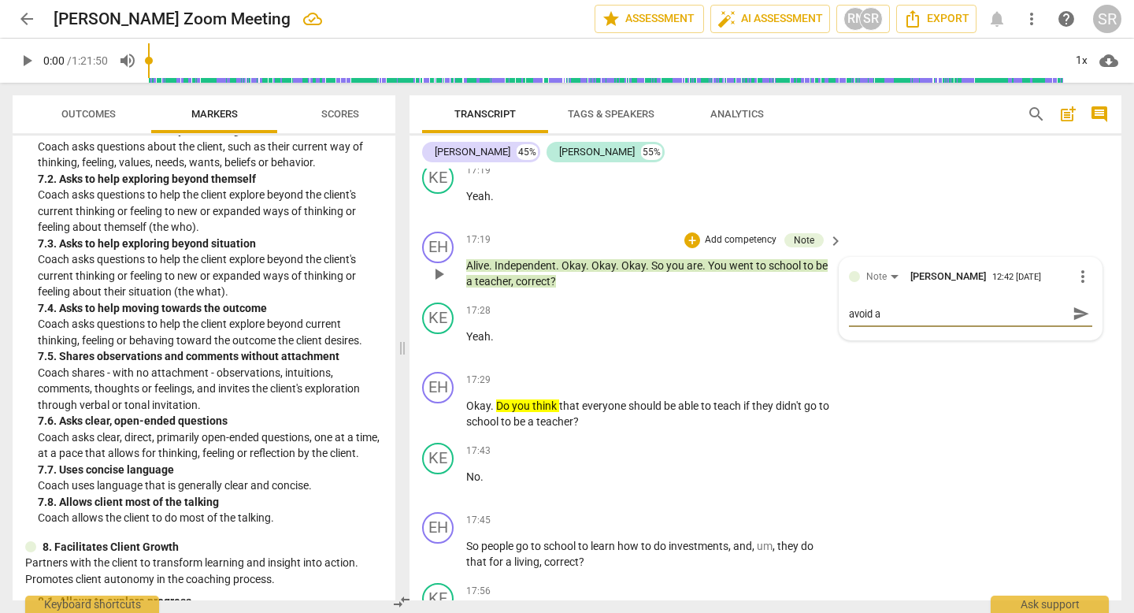
type textarea "avoid as"
type textarea "avoid ask"
type textarea "avoid aski"
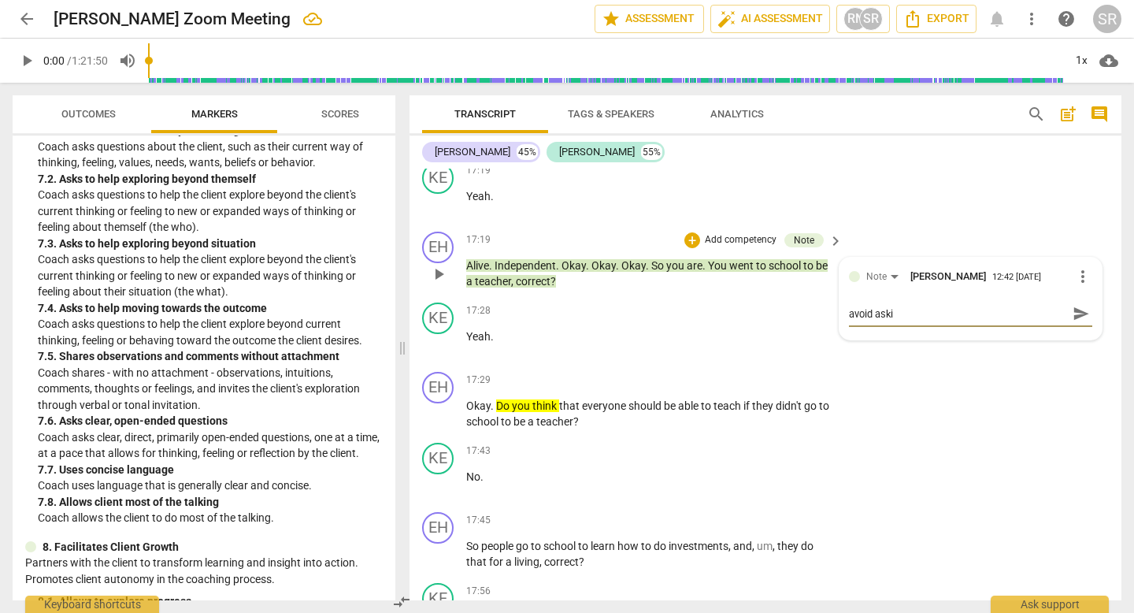
type textarea "avoid askin"
type textarea "avoid asking"
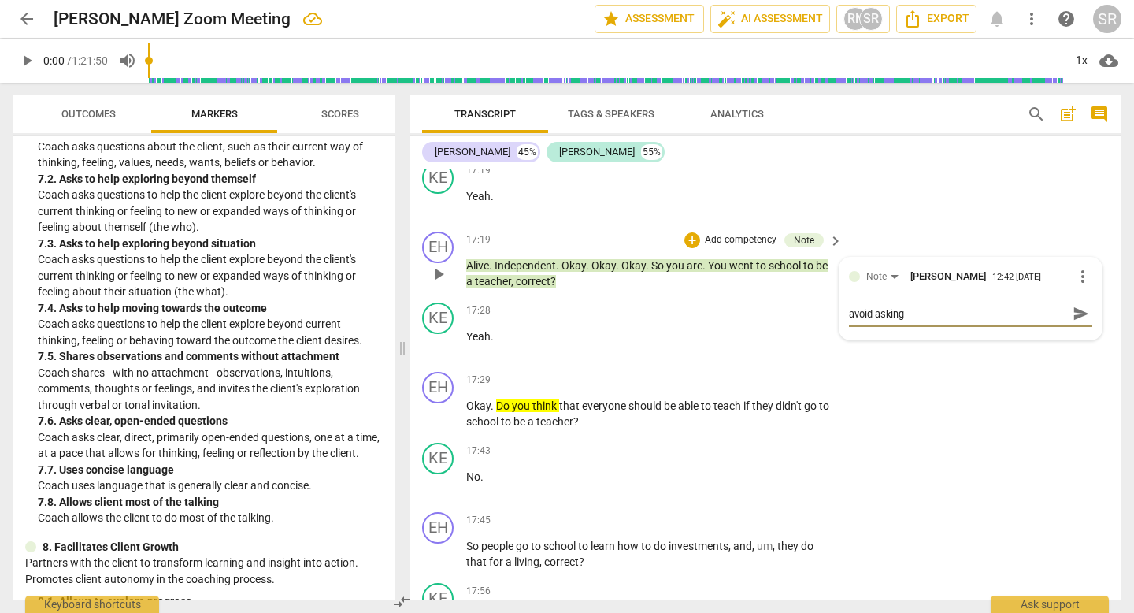
type textarea "avoid asking"
type textarea "avoid asking t"
type textarea "avoid asking th"
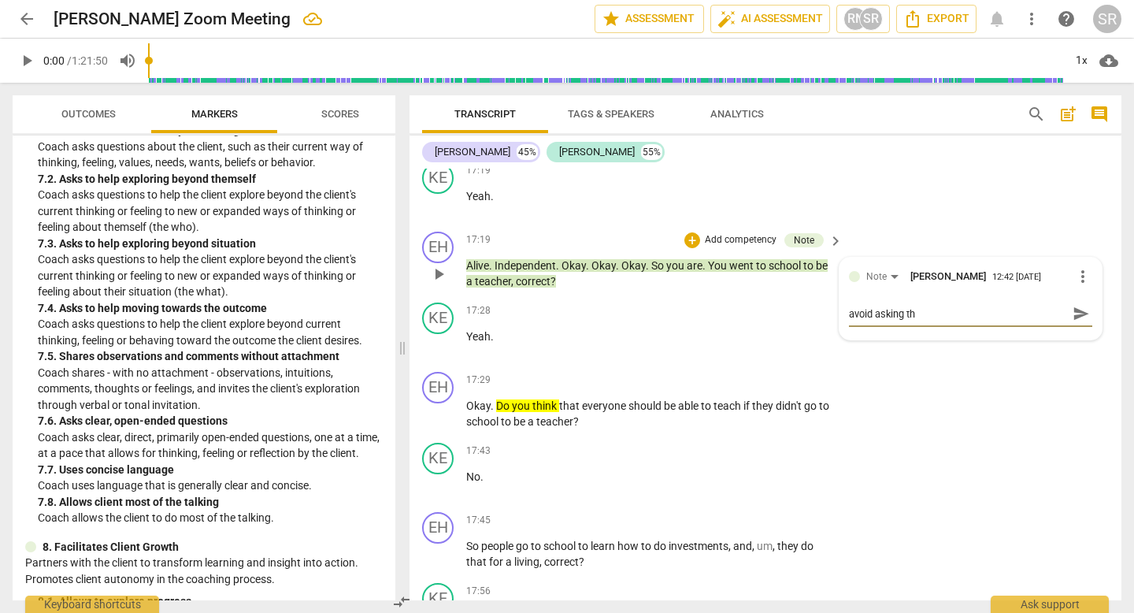
type textarea "avoid asking thi"
type textarea "avoid asking this"
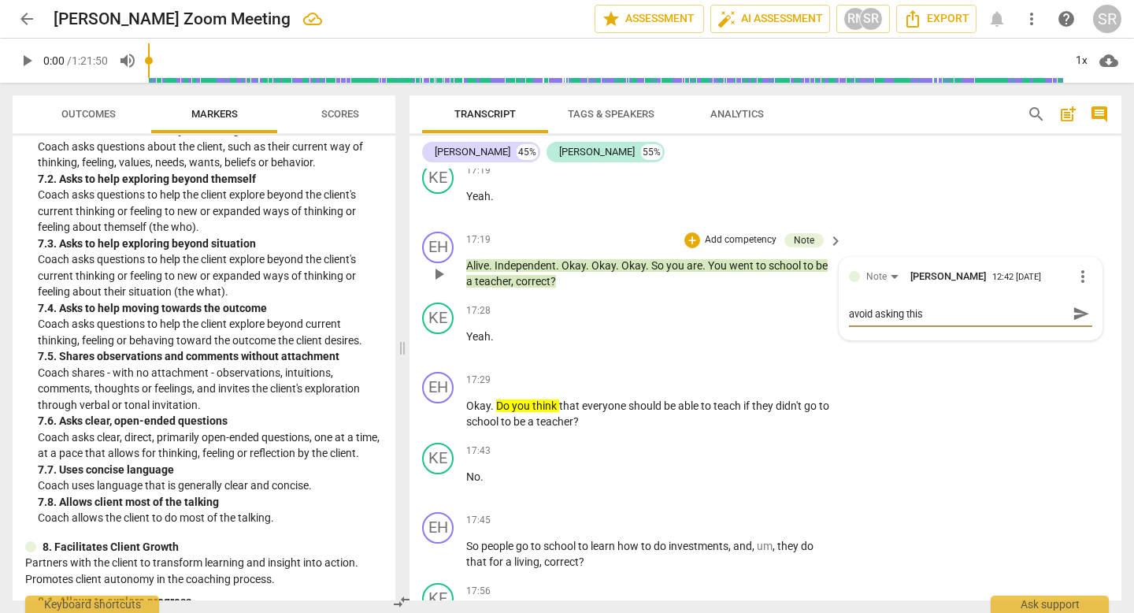
type textarea "avoid asking this"
type textarea "avoid asking this q"
type textarea "avoid asking this qu"
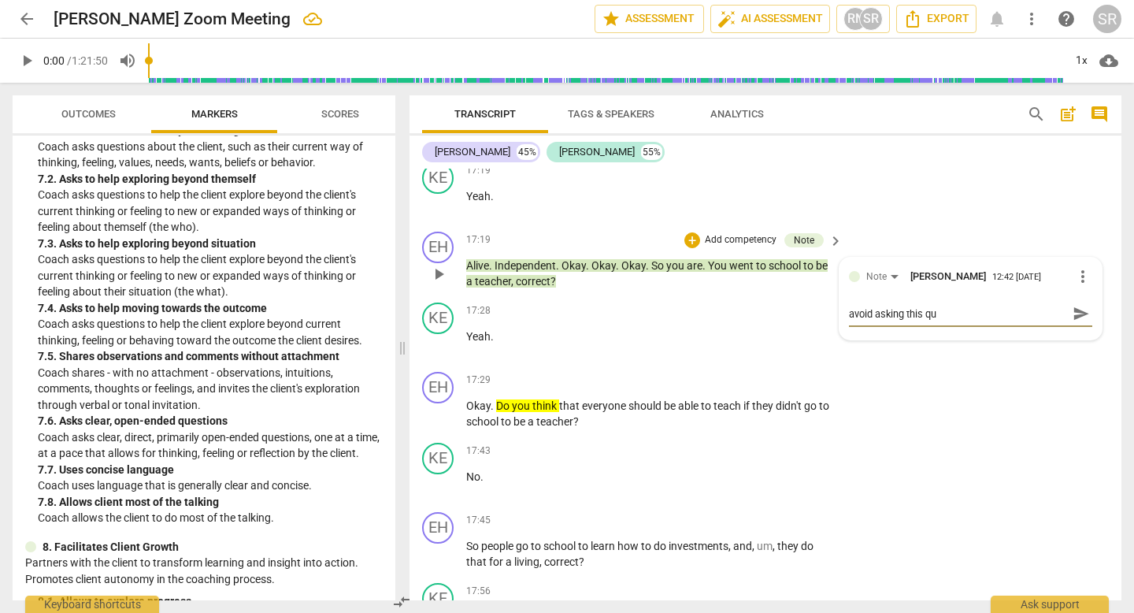
type textarea "avoid asking this que"
type textarea "avoid asking this ques"
type textarea "avoid asking this quest"
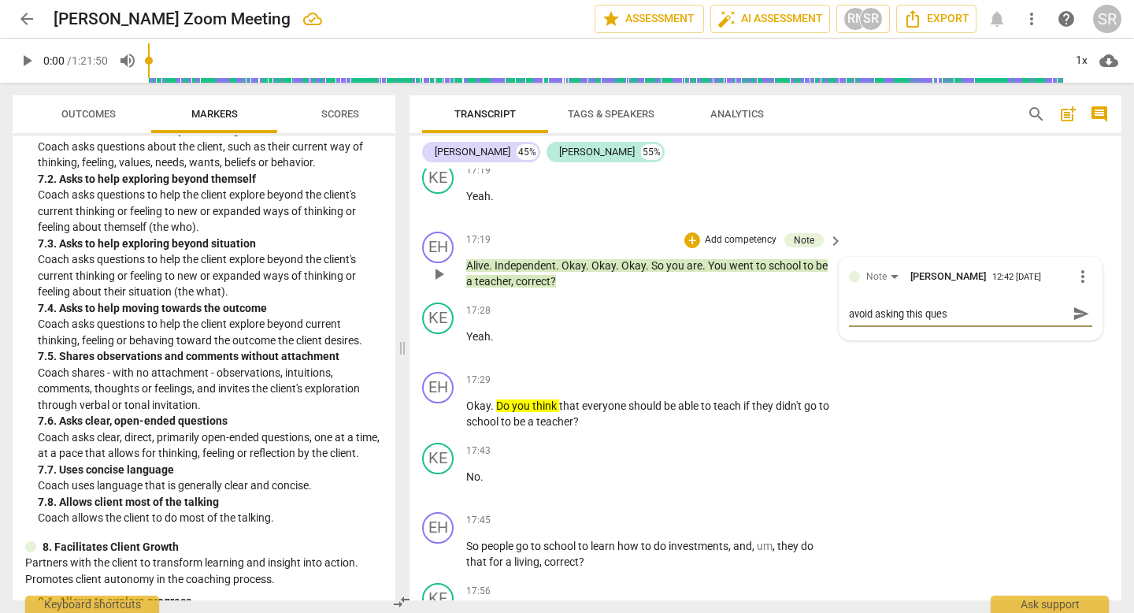
type textarea "avoid asking this quest"
type textarea "avoid asking this questi"
type textarea "avoid asking this questio"
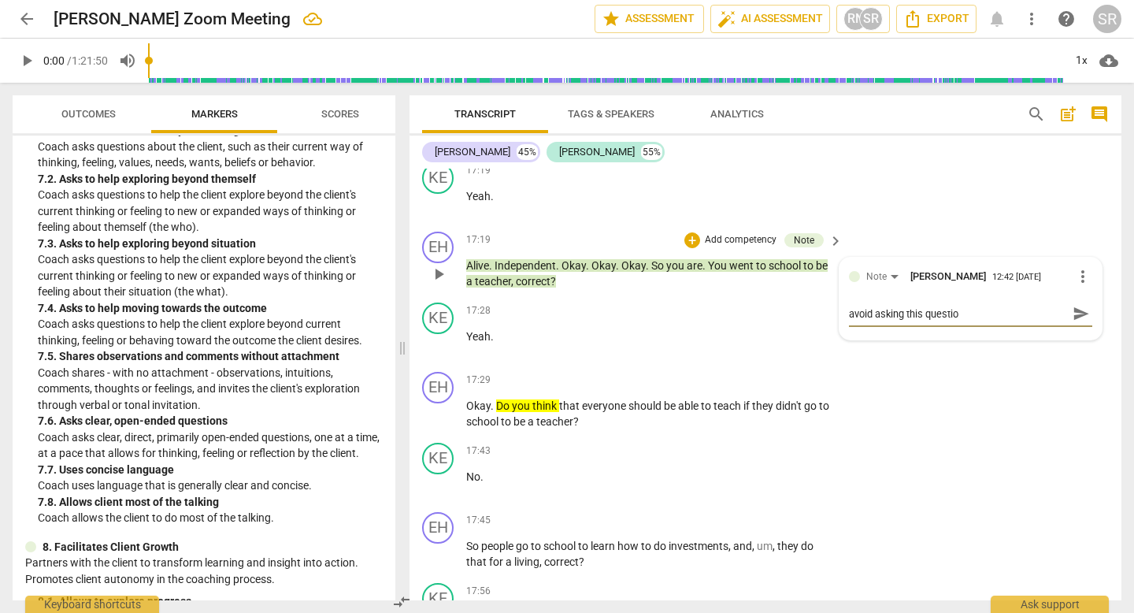
type textarea "avoid asking this question"
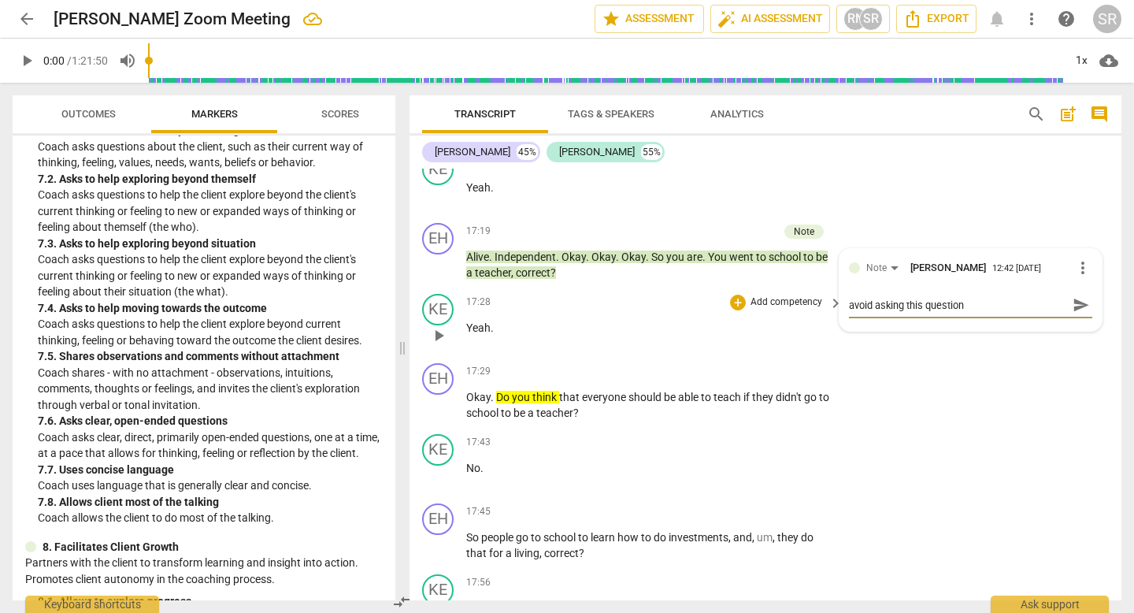
scroll to position [6655, 0]
type textarea "avoid asking this question -"
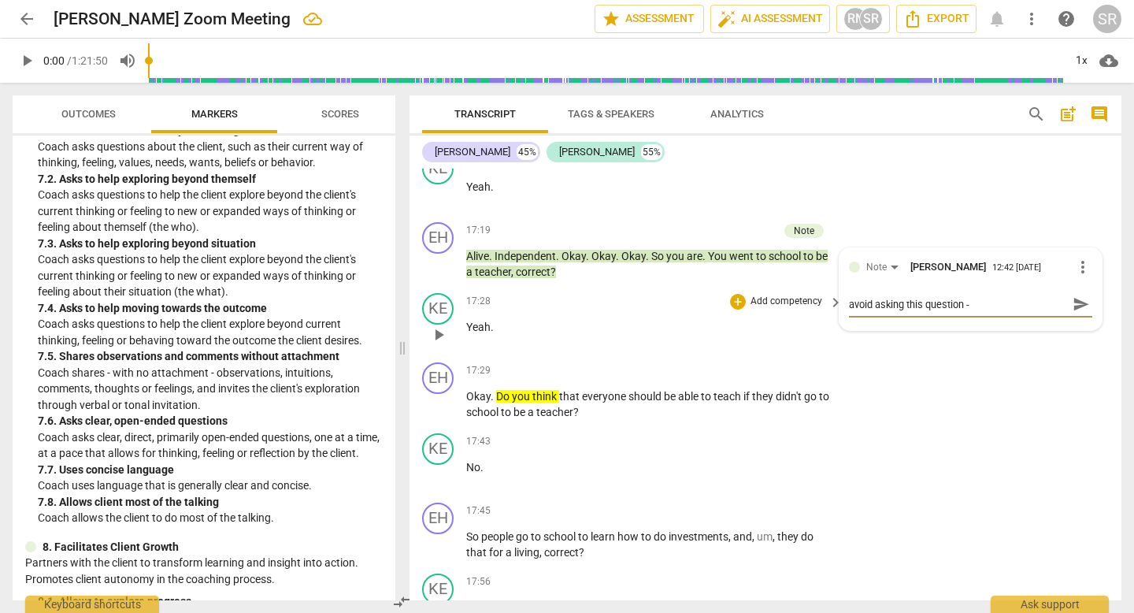
type textarea "avoid asking this question - m"
type textarea "avoid asking this question - ma"
type textarea "avoid asking this question - mak"
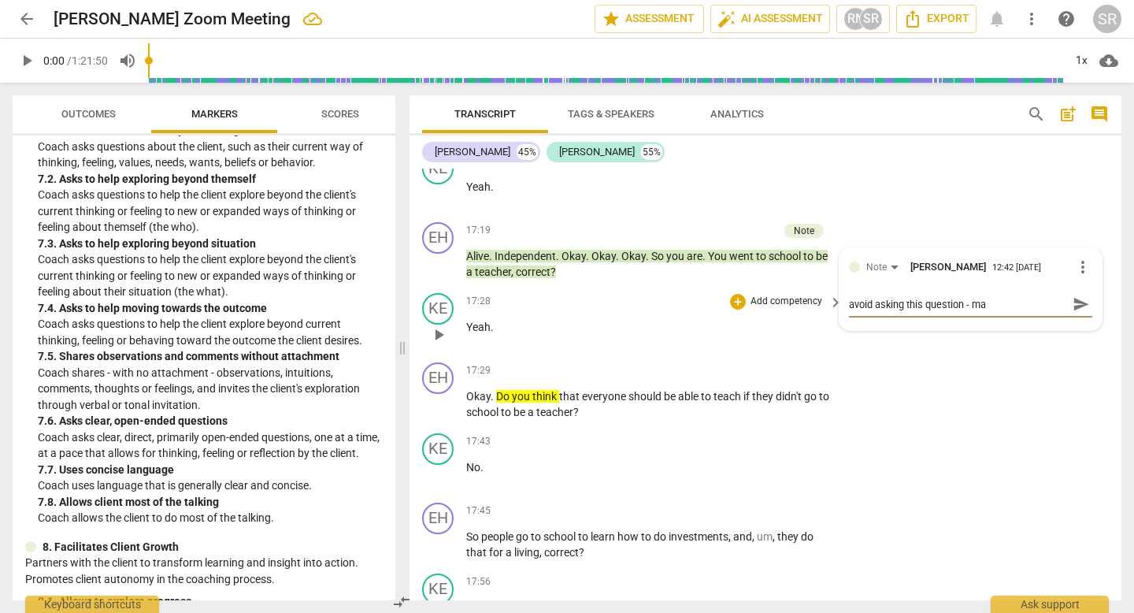
type textarea "avoid asking this question - mak"
type textarea "avoid asking this question - make"
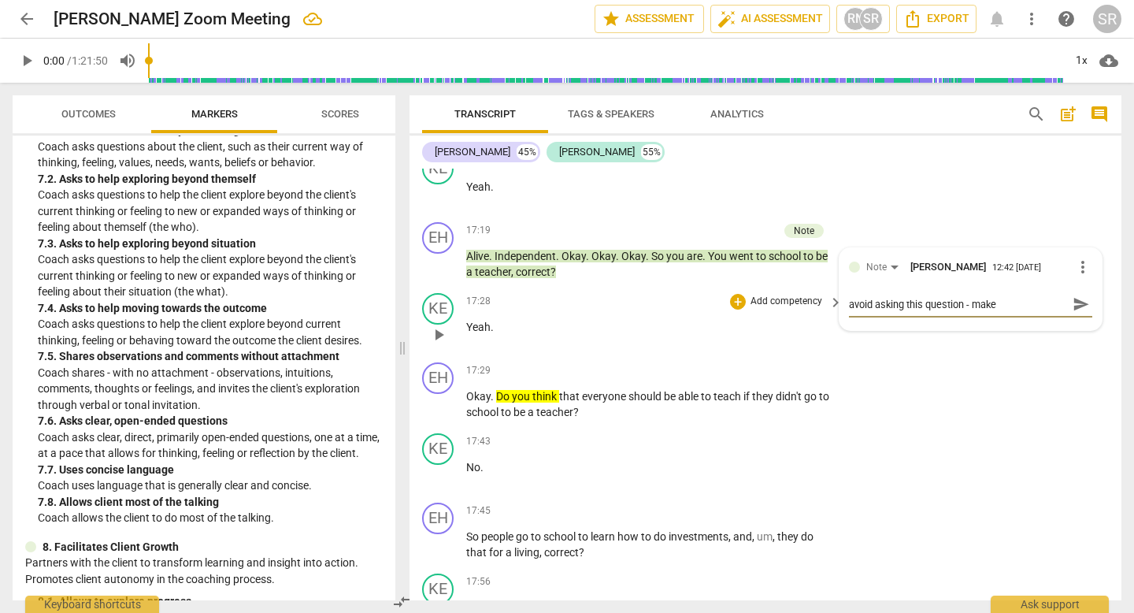
type textarea "avoid asking this question - make o"
type textarea "avoid asking this question - make ob"
type textarea "avoid asking this question - make obe"
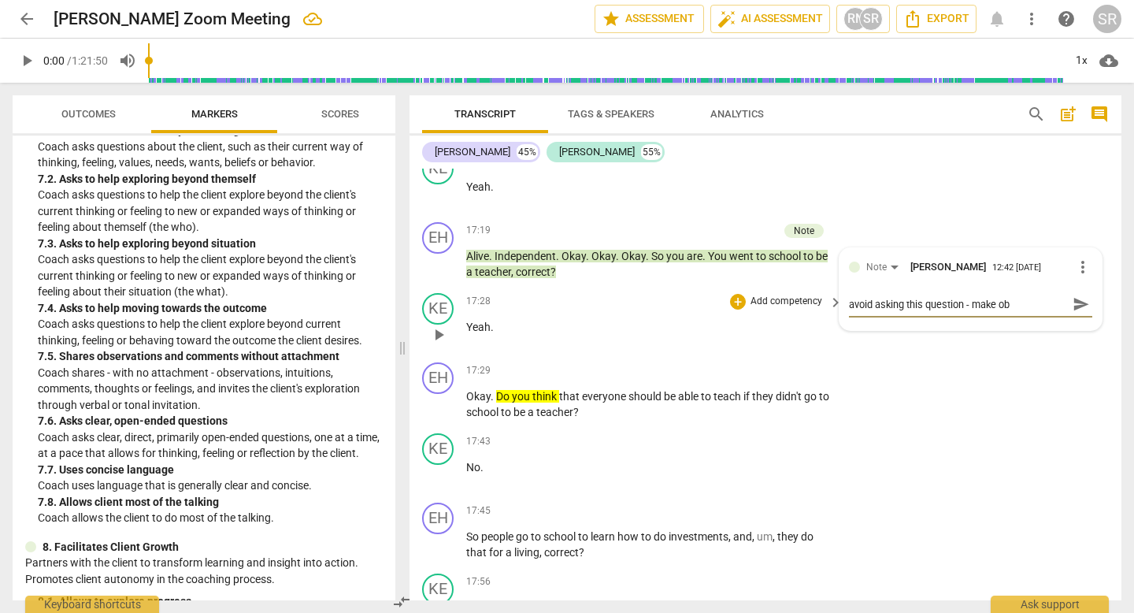
type textarea "avoid asking this question - make obe"
type textarea "avoid asking this question - make [PERSON_NAME]"
type textarea "avoid asking this question - make oberv"
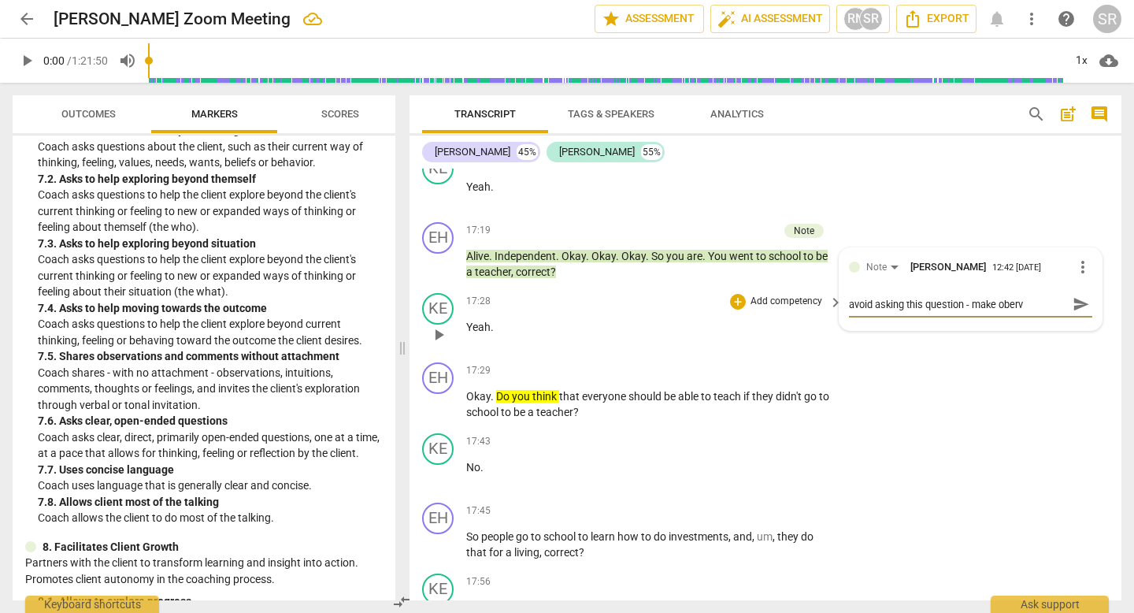
type textarea "avoid asking this question - make oberva"
type textarea "avoid asking this question - make obervat"
type textarea "avoid asking this question - make obervati"
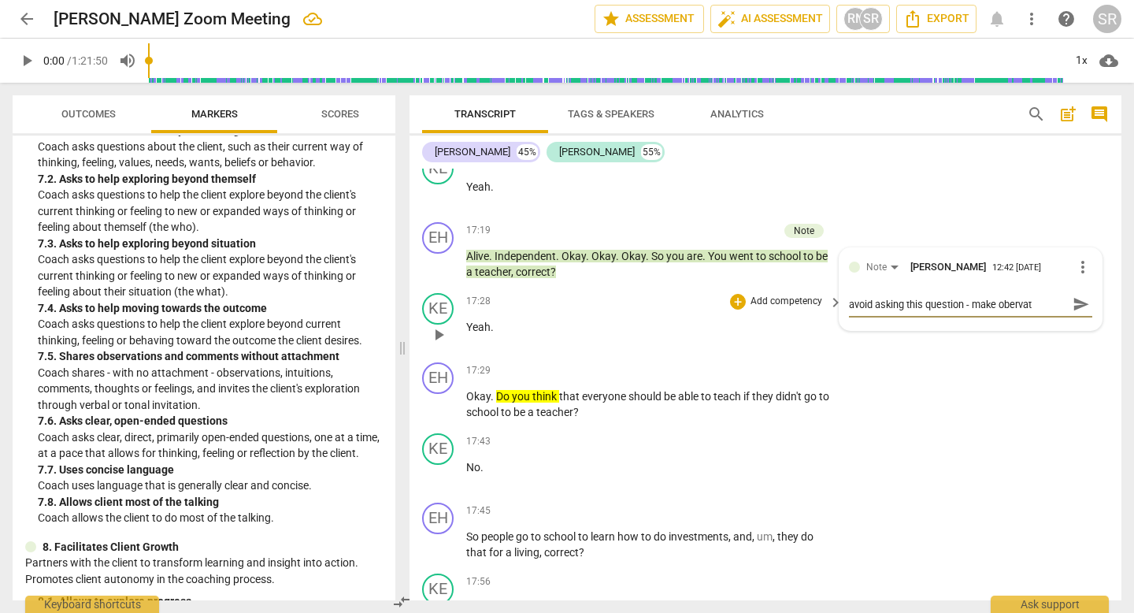
type textarea "avoid asking this question - make obervati"
type textarea "avoid asking this question - make obervatio"
type textarea "avoid asking this question - make obervation"
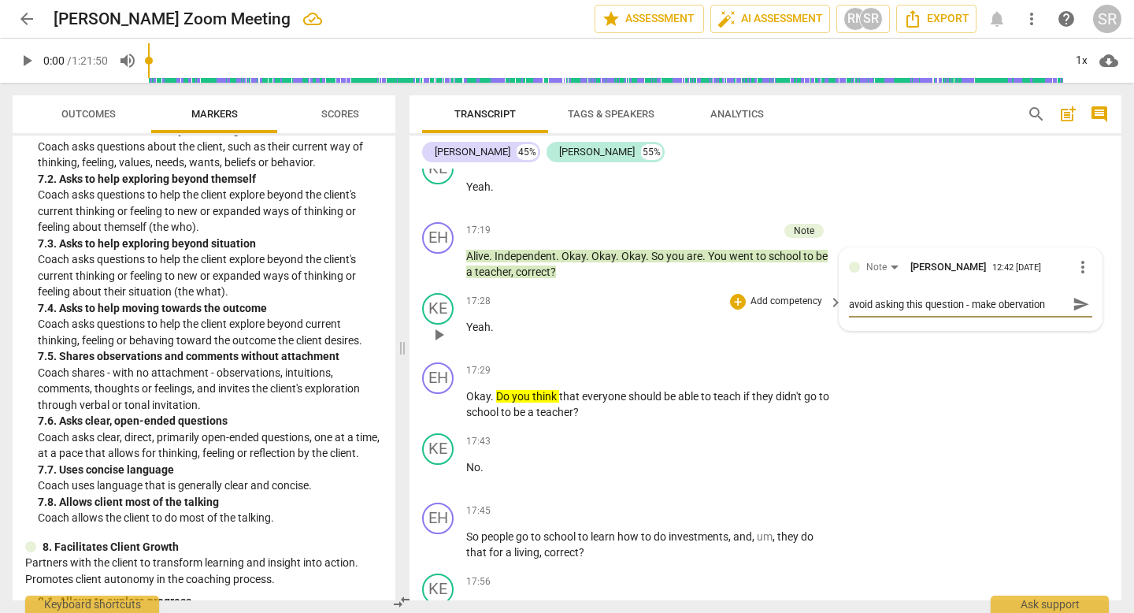
type textarea "avoid asking this question - make obervation"
type textarea "avoid asking this question - make obervatio"
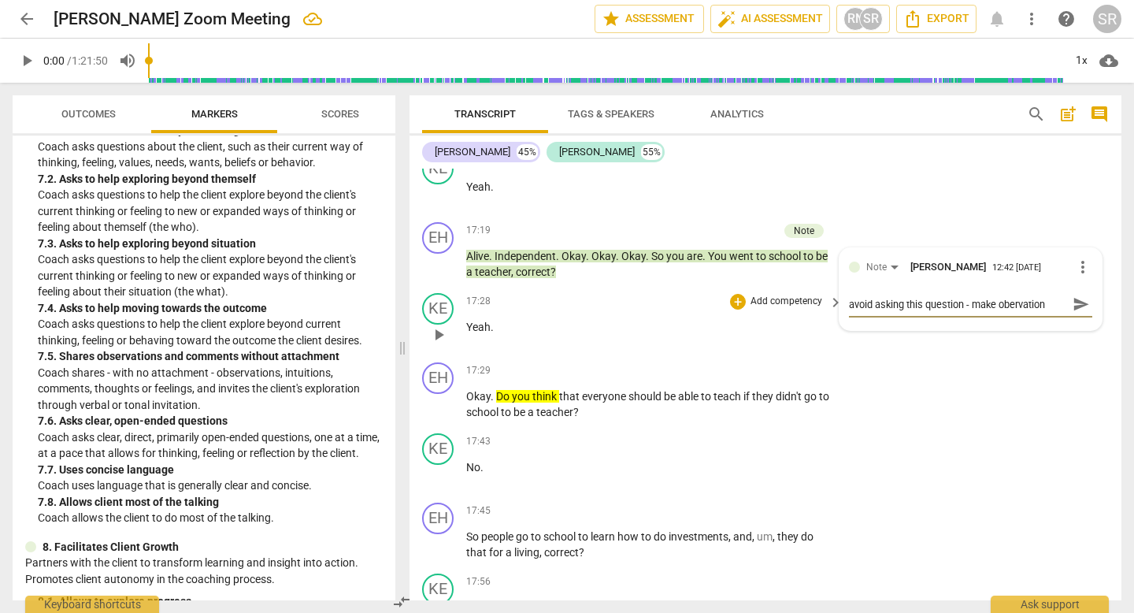
type textarea "avoid asking this question - make obervatio"
type textarea "avoid asking this question - make obervati"
type textarea "avoid asking this question - make obervat"
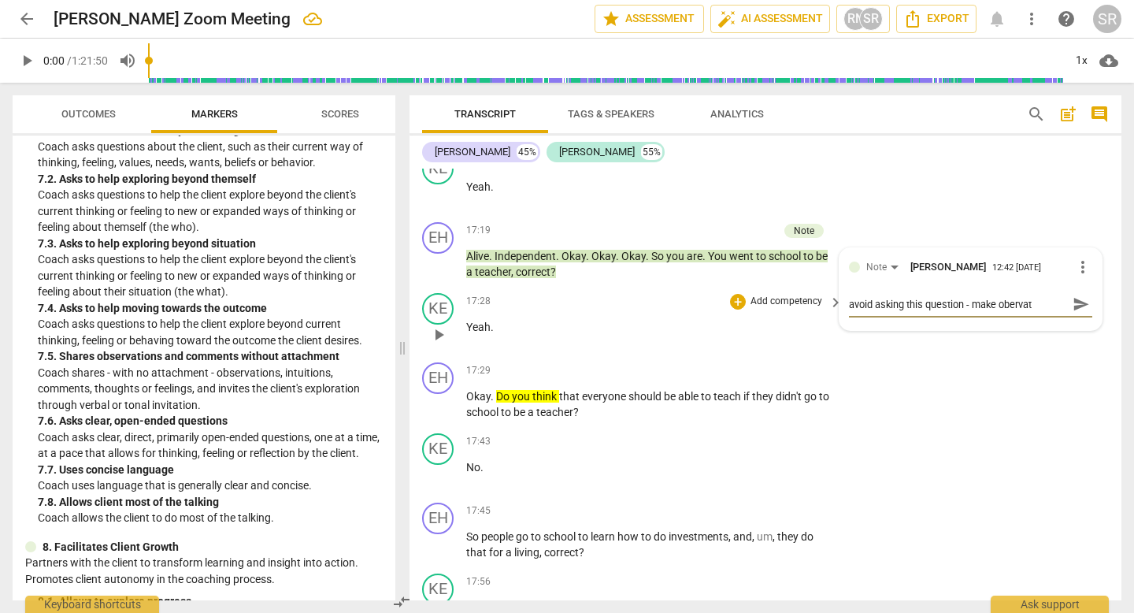
type textarea "avoid asking this question - make oberva"
type textarea "avoid asking this question - make oberv"
type textarea "avoid asking this question - make [PERSON_NAME]"
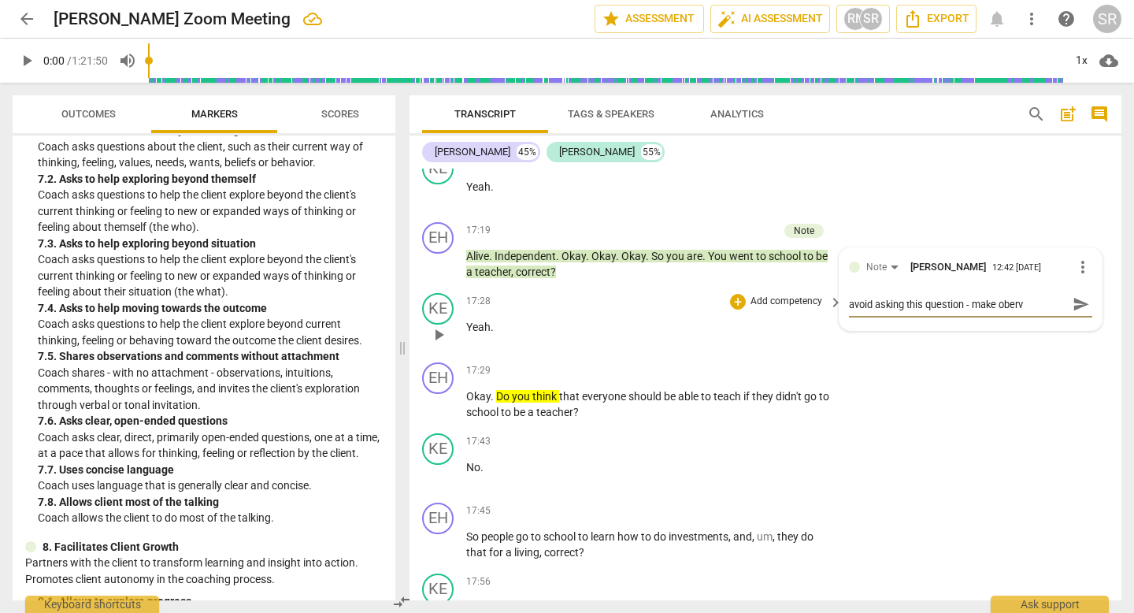
type textarea "avoid asking this question - make [PERSON_NAME]"
type textarea "avoid asking this question - make obe"
type textarea "avoid asking this question - make ob"
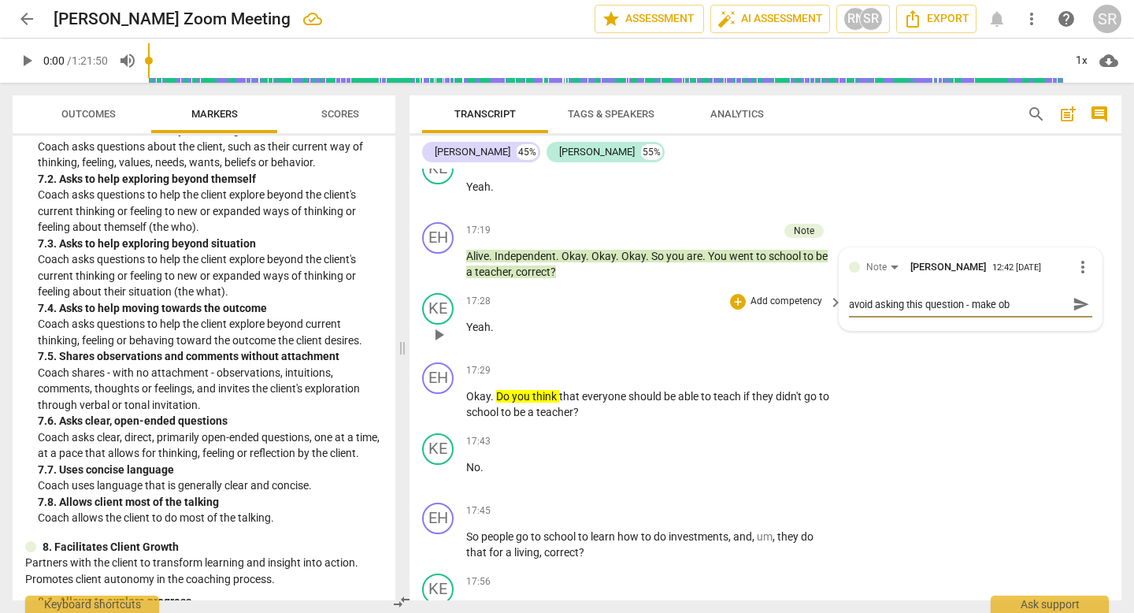
type textarea "avoid asking this question - make obs"
type textarea "avoid asking this question - make obse"
type textarea "avoid asking this question - make obser"
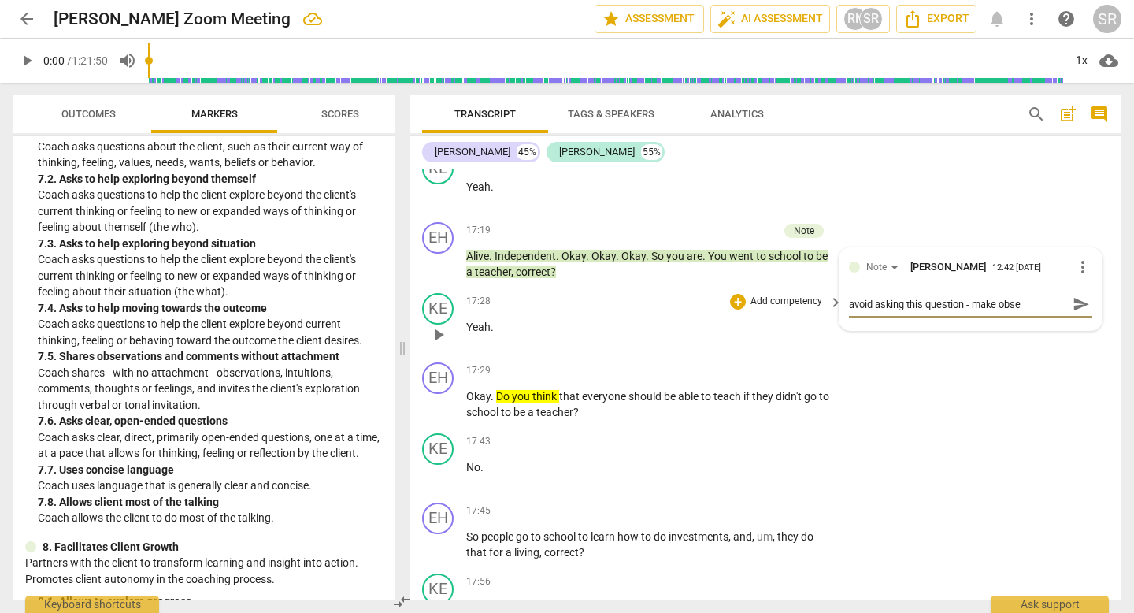
type textarea "avoid asking this question - make obser"
type textarea "avoid asking this question - make observ"
type textarea "avoid asking this question - make observa"
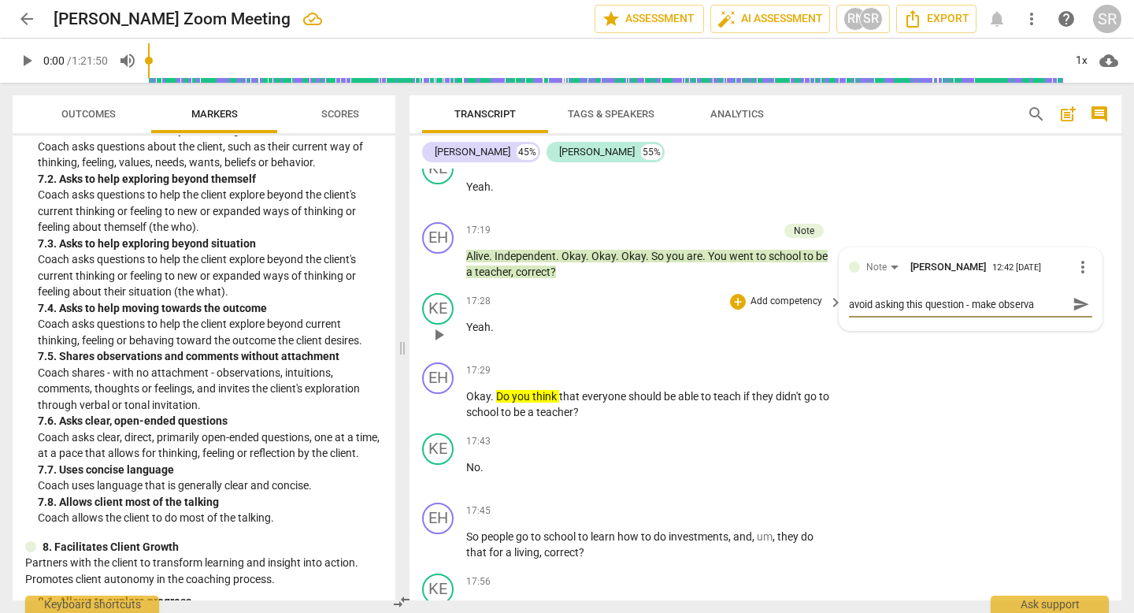
type textarea "avoid asking this question - make observat"
type textarea "avoid asking this question - make observati"
type textarea "avoid asking this question - make observatio"
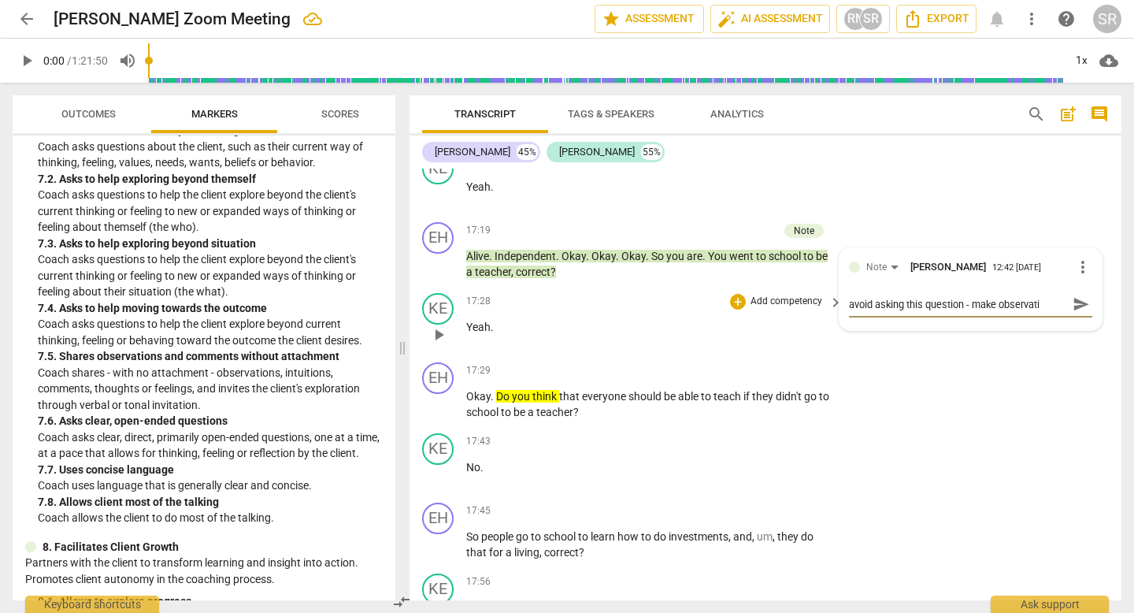
type textarea "avoid asking this question - make observatio"
type textarea "avoid asking this question - make observation"
type textarea "avoid asking this question - make observation."
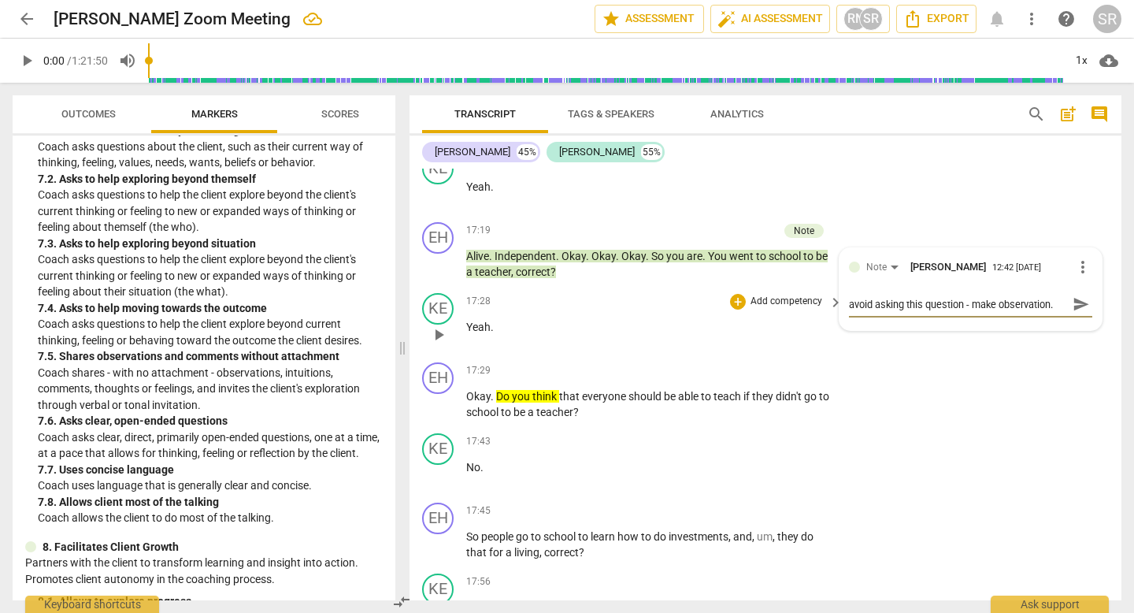
type textarea "avoid asking this question - make observation."
click at [1073, 313] on span "send" at bounding box center [1081, 303] width 17 height 17
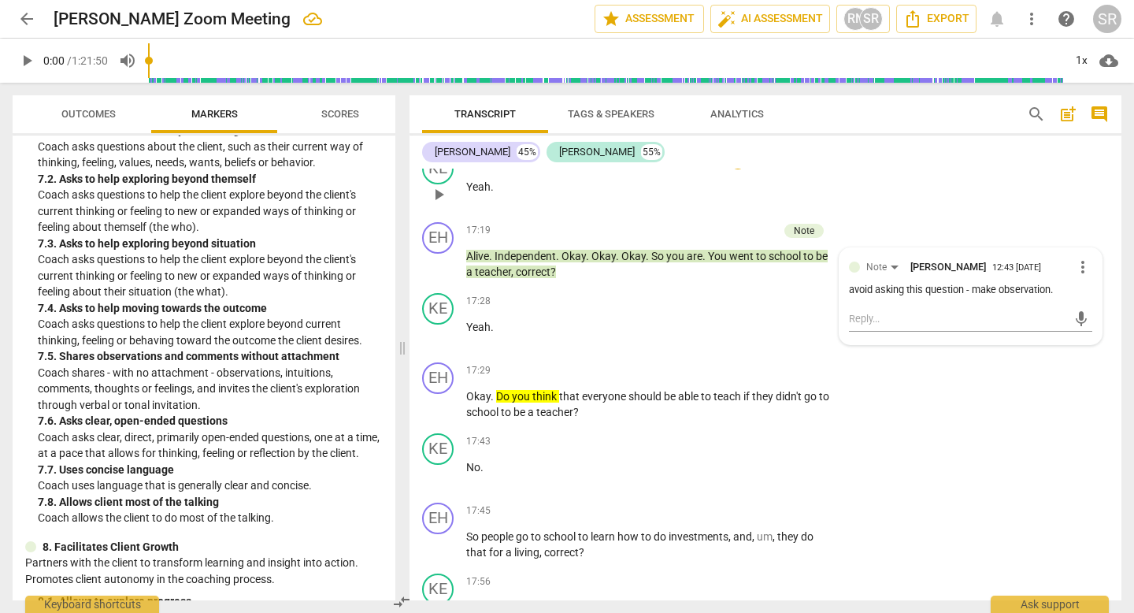
click at [623, 195] on p "Yeah ." at bounding box center [650, 187] width 369 height 17
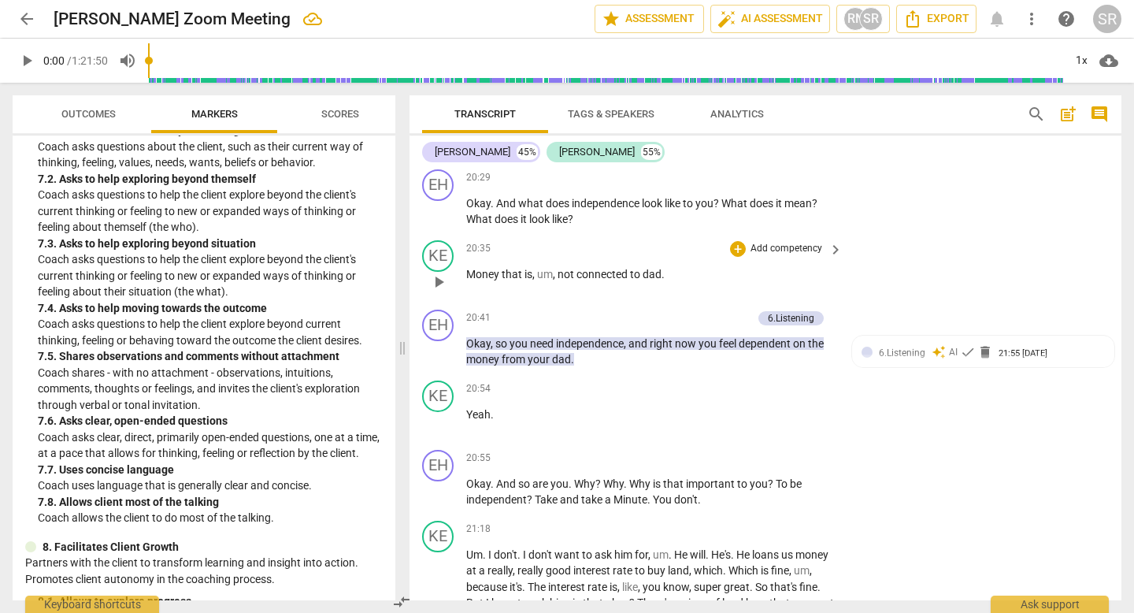
scroll to position [7556, 0]
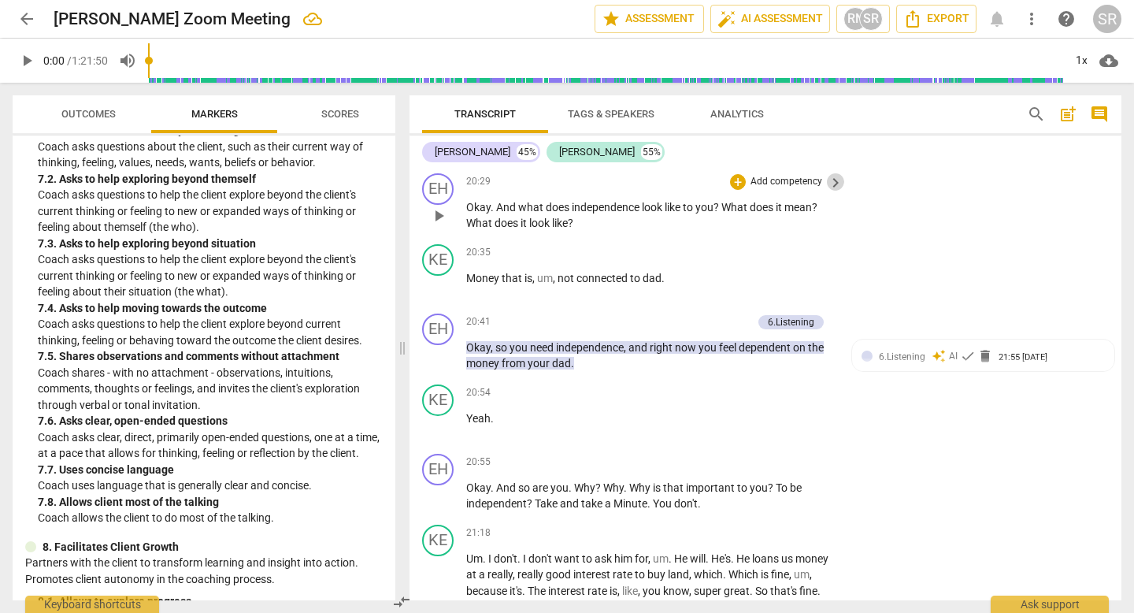
click at [829, 192] on span "keyboard_arrow_right" at bounding box center [835, 182] width 19 height 19
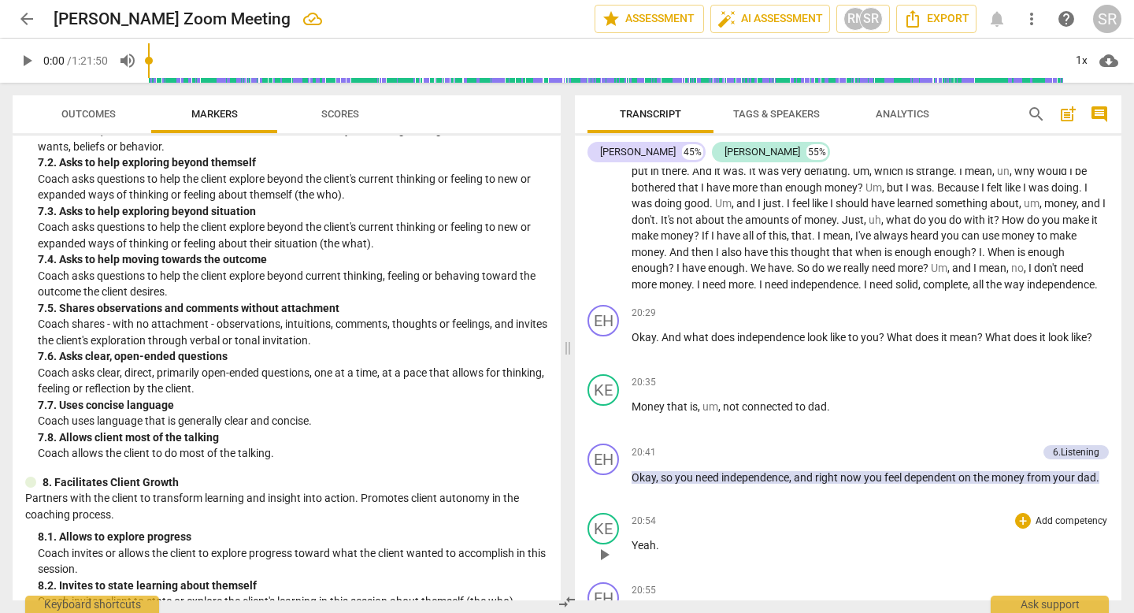
scroll to position [7004, 0]
click at [1017, 320] on div "+" at bounding box center [1023, 312] width 16 height 16
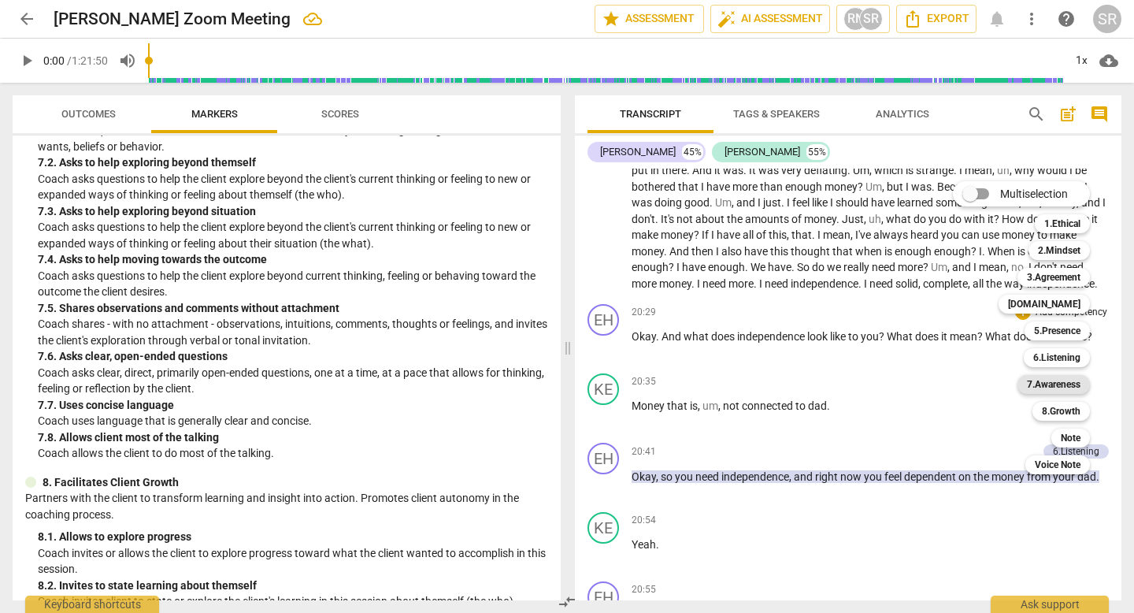
click at [1040, 384] on b "7.Awareness" at bounding box center [1054, 384] width 54 height 19
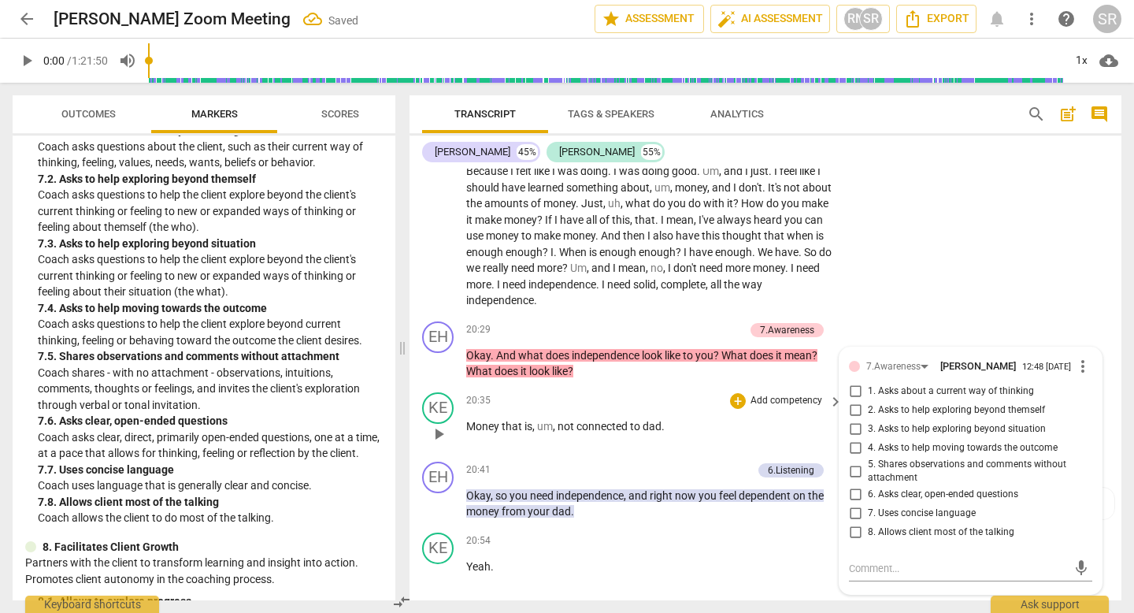
scroll to position [7420, 0]
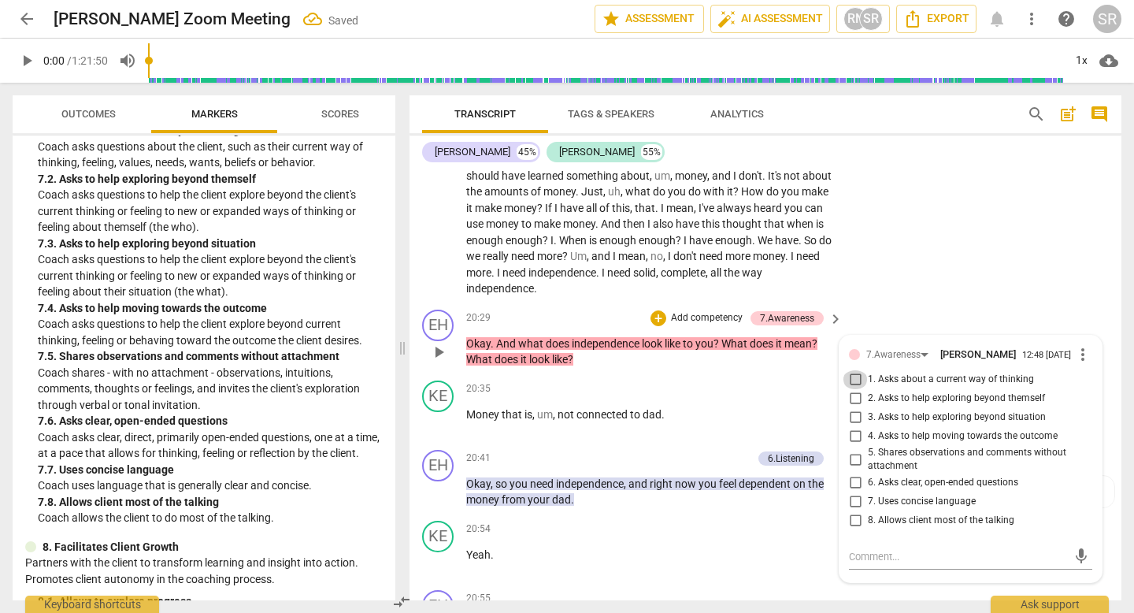
click at [850, 389] on input "1. Asks about a current way of thinking" at bounding box center [855, 379] width 25 height 19
checkbox input "true"
click at [961, 213] on div "KE play_arrow pause 18:09 + Add competency keyboard_arrow_right Uh , yeah , I f…" at bounding box center [766, 122] width 712 height 361
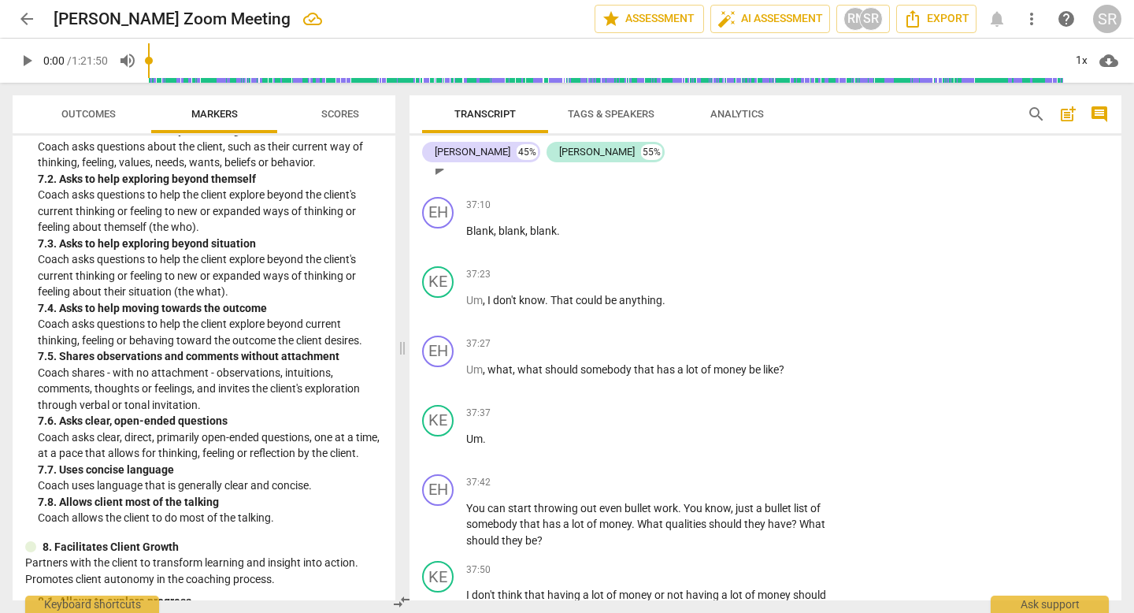
scroll to position [12679, 0]
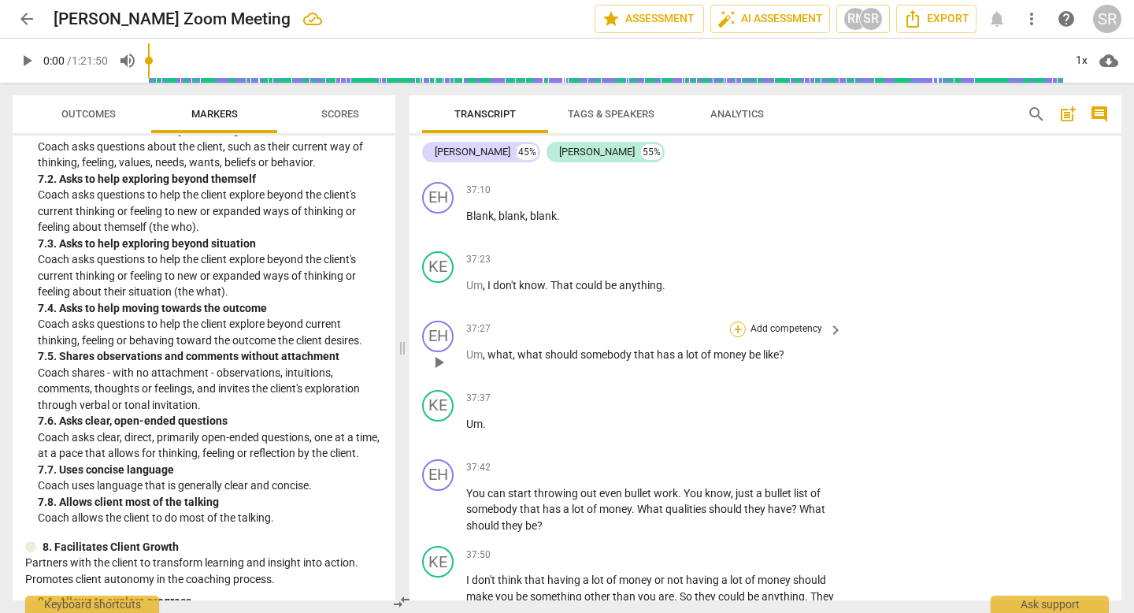
click at [736, 337] on div "+" at bounding box center [738, 329] width 16 height 16
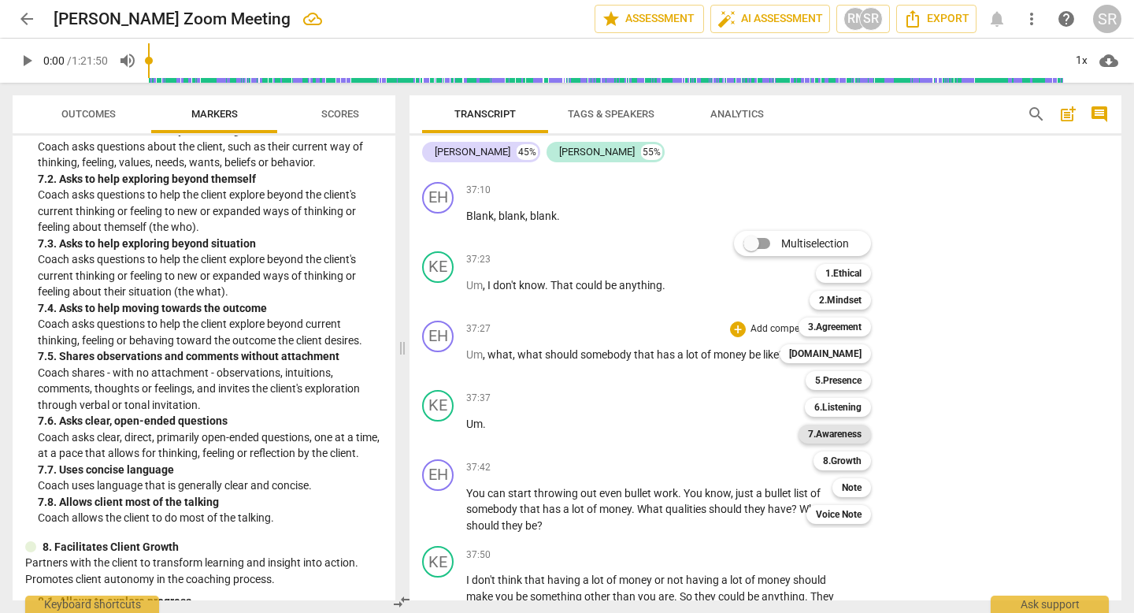
click at [841, 432] on b "7.Awareness" at bounding box center [835, 433] width 54 height 19
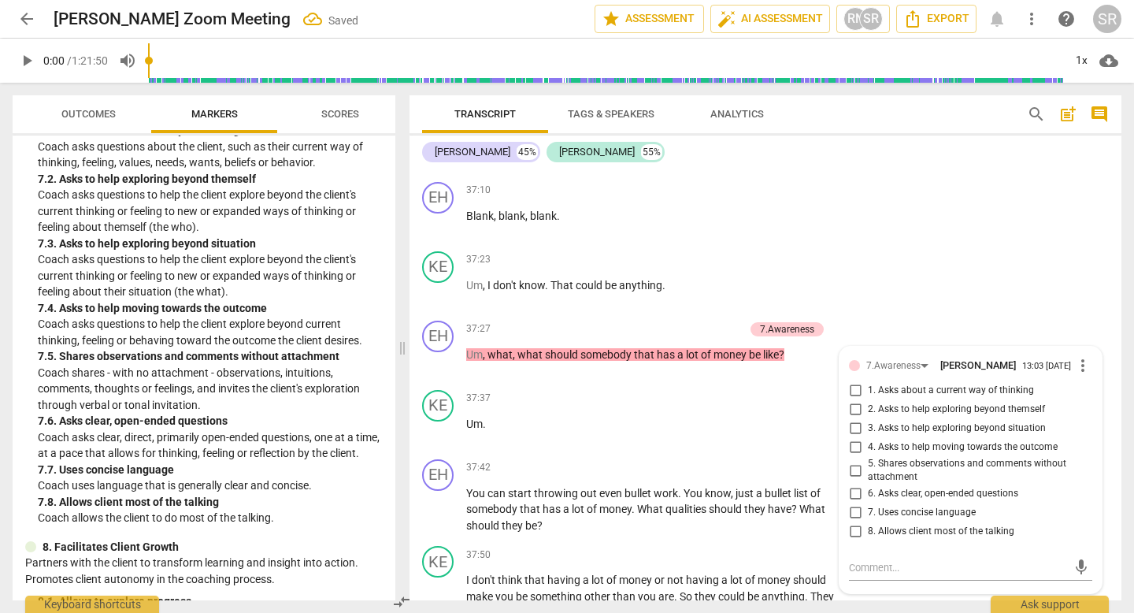
scroll to position [12916, 0]
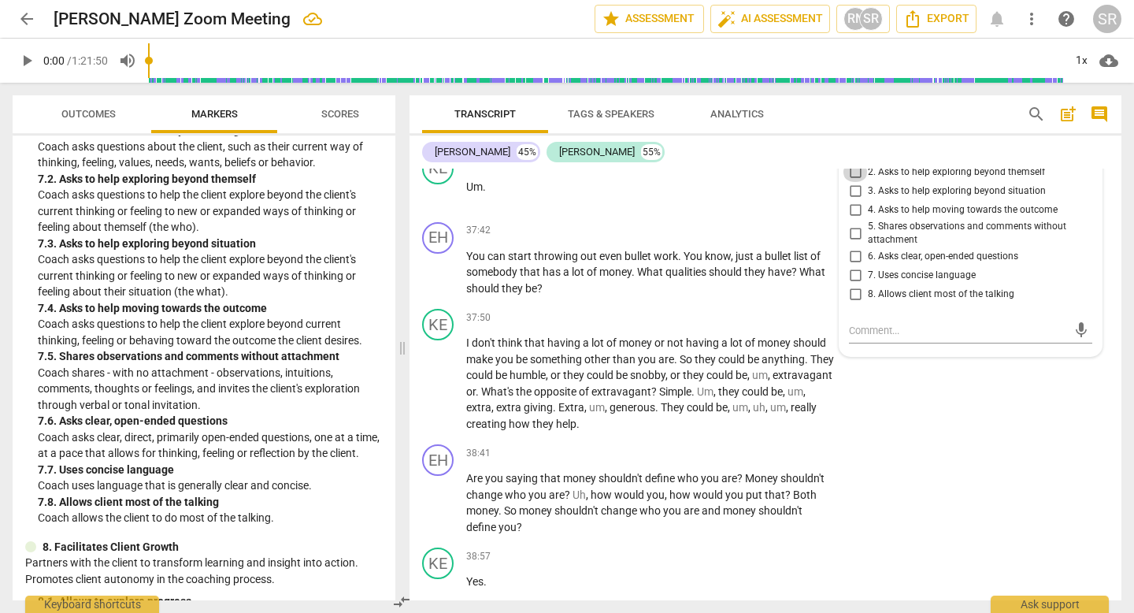
click at [853, 182] on input "2. Asks to help exploring beyond themself" at bounding box center [855, 172] width 25 height 19
checkbox input "true"
click at [854, 163] on input "1. Asks about a current way of thinking" at bounding box center [855, 153] width 25 height 19
checkbox input "true"
click at [914, 438] on div "KE play_arrow pause 37:50 + Add competency keyboard_arrow_right I don't think t…" at bounding box center [766, 369] width 712 height 135
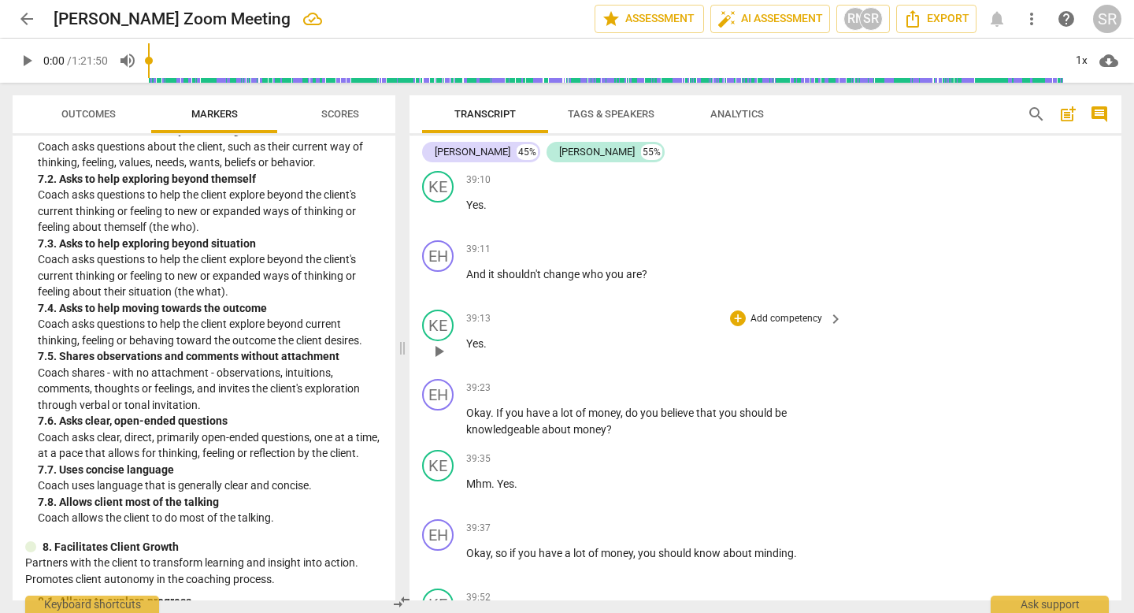
scroll to position [13434, 0]
drag, startPoint x: 534, startPoint y: 198, endPoint x: 656, endPoint y: 196, distance: 122.1
click at [656, 157] on p "Okay , so , so that's a belief that you have about money , number one . Right ,…" at bounding box center [650, 140] width 369 height 32
click at [695, 174] on icon "button" at bounding box center [692, 174] width 9 height 11
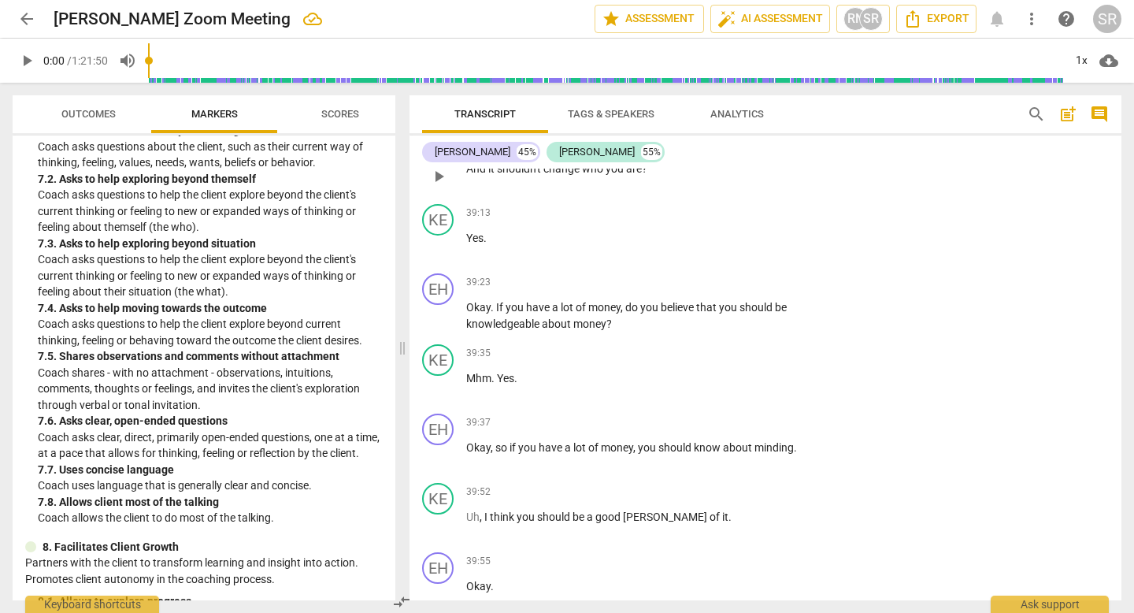
scroll to position [13535, 0]
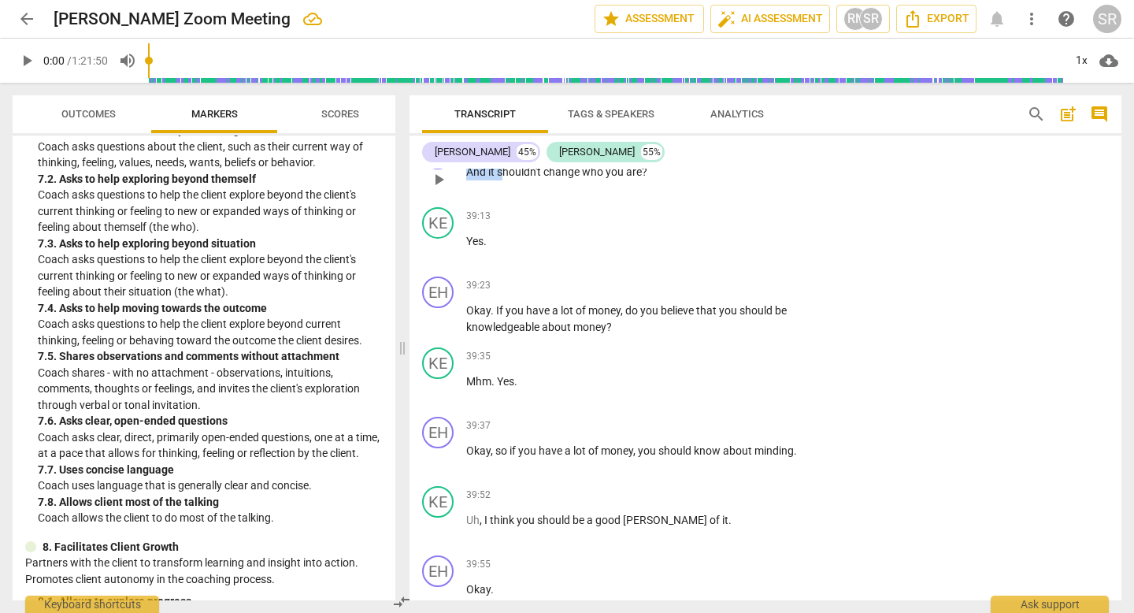
drag, startPoint x: 469, startPoint y: 221, endPoint x: 505, endPoint y: 217, distance: 36.4
click at [505, 180] on p "And it shouldn't change who you are ?" at bounding box center [650, 172] width 369 height 17
click at [576, 191] on icon "button" at bounding box center [581, 200] width 16 height 19
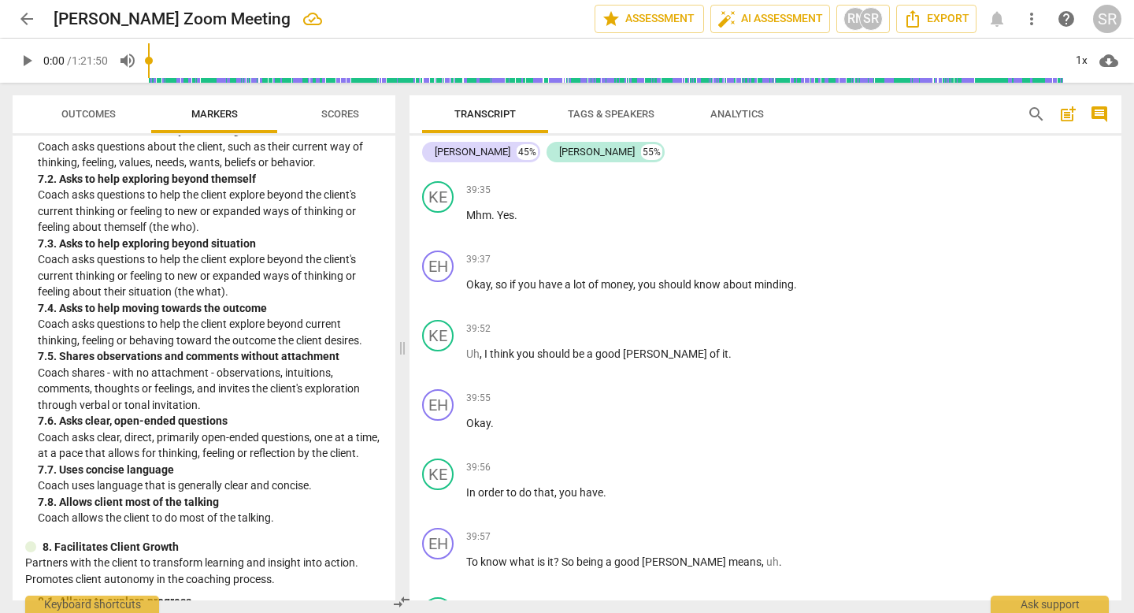
scroll to position [13699, 0]
drag, startPoint x: 627, startPoint y: 176, endPoint x: 671, endPoint y: 200, distance: 50.0
click at [671, 170] on p "Okay . If you have a lot of money , do you believe that you should be knowledge…" at bounding box center [650, 154] width 369 height 32
click at [736, 172] on icon "button" at bounding box center [732, 171] width 9 height 11
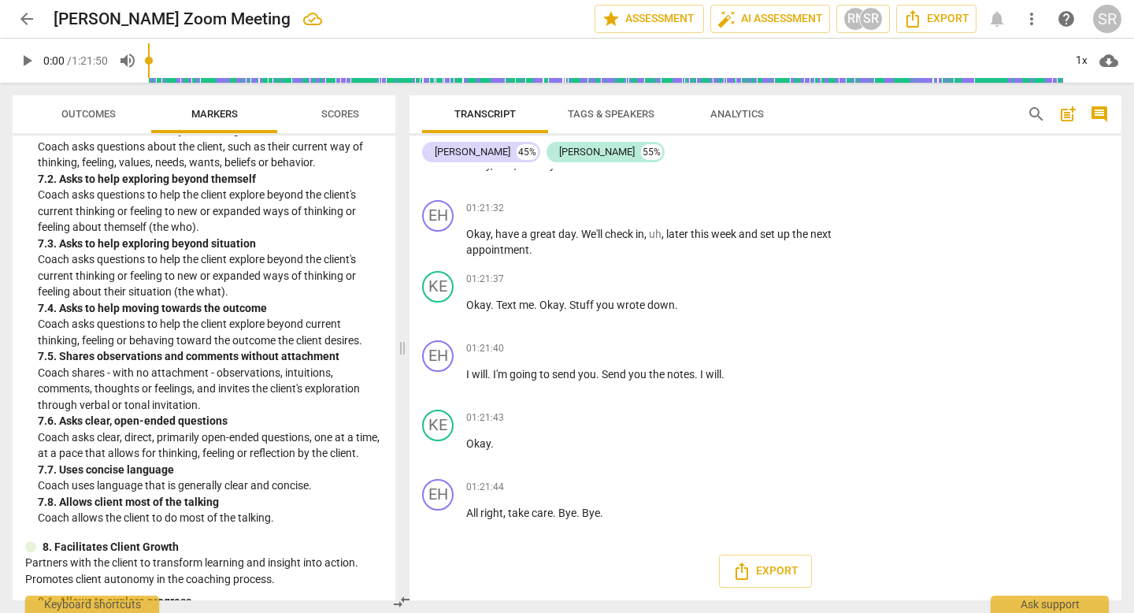
scroll to position [31264, 0]
click at [87, 115] on span "Outcomes" at bounding box center [88, 114] width 54 height 12
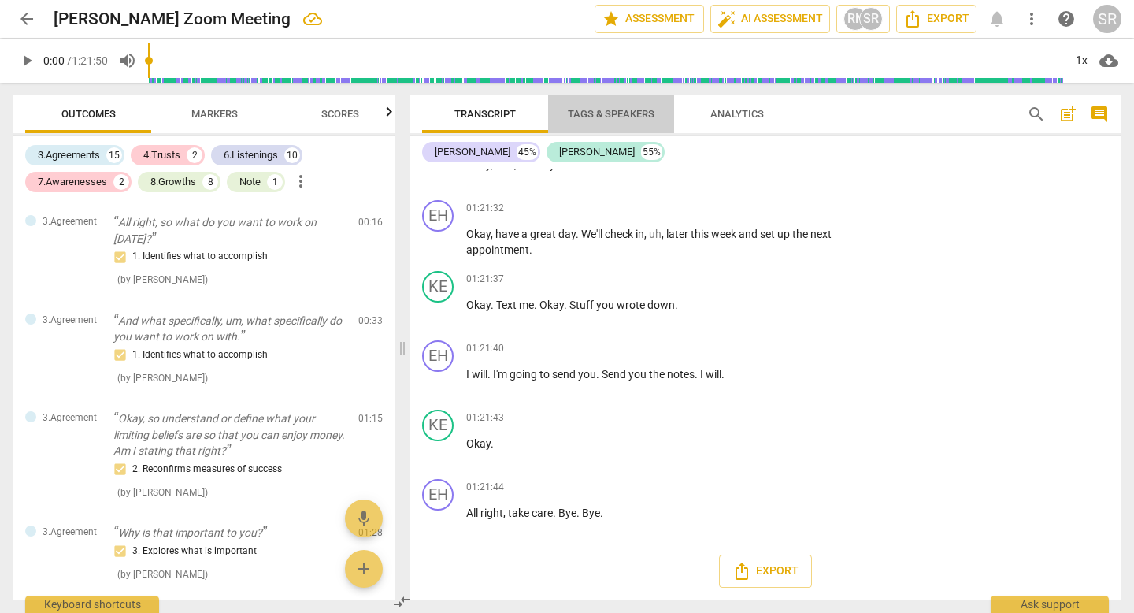
click at [606, 109] on span "Tags & Speakers" at bounding box center [611, 114] width 87 height 12
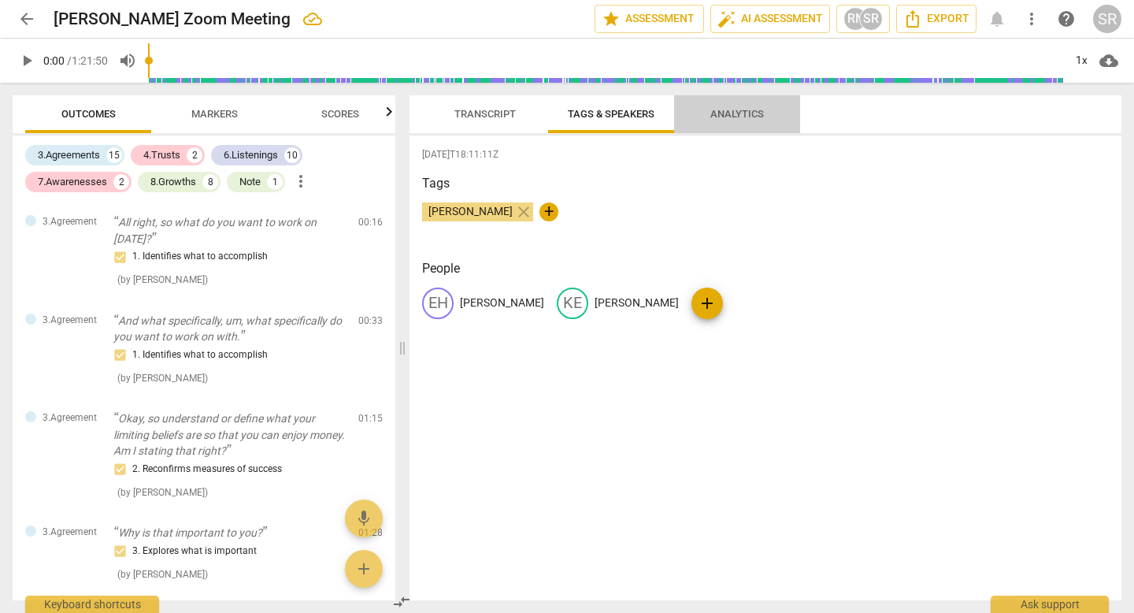
click at [729, 114] on span "Analytics" at bounding box center [737, 114] width 54 height 12
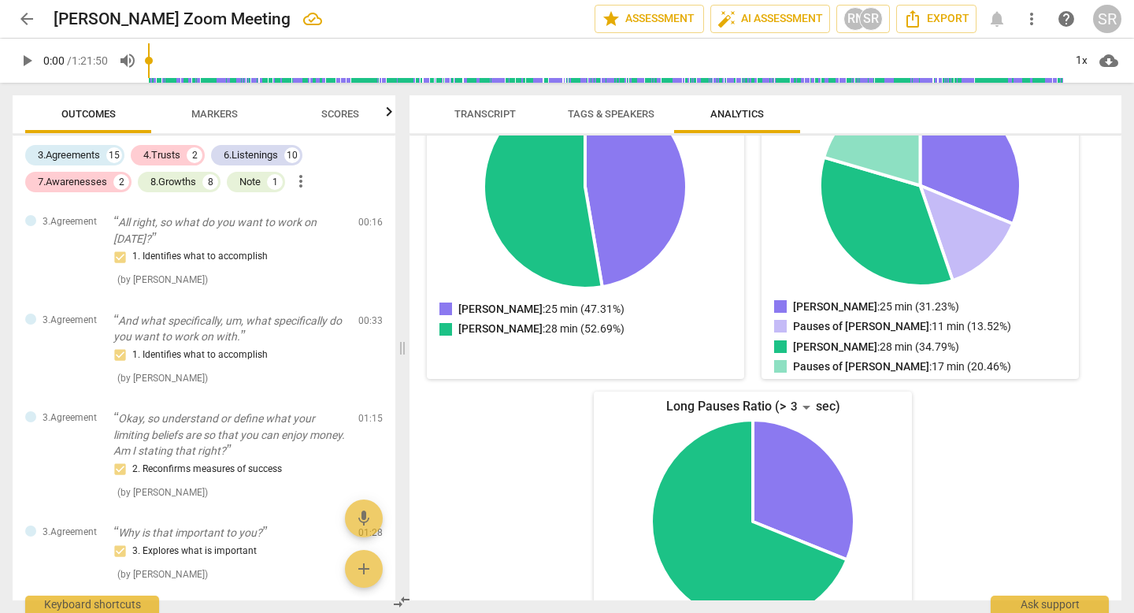
scroll to position [0, 0]
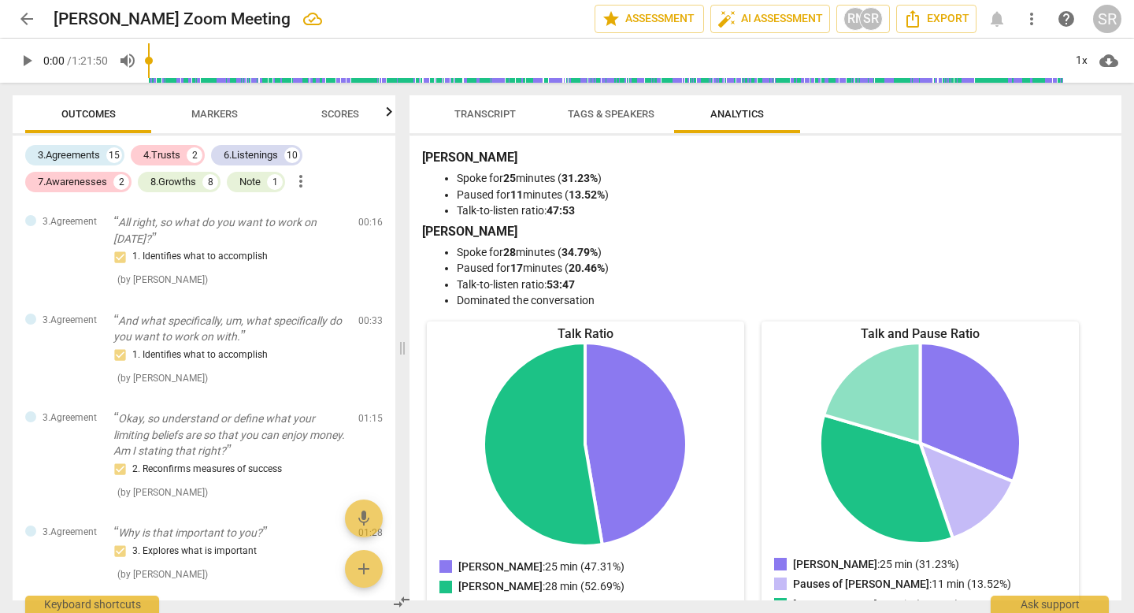
click at [463, 110] on span "Transcript" at bounding box center [484, 114] width 61 height 12
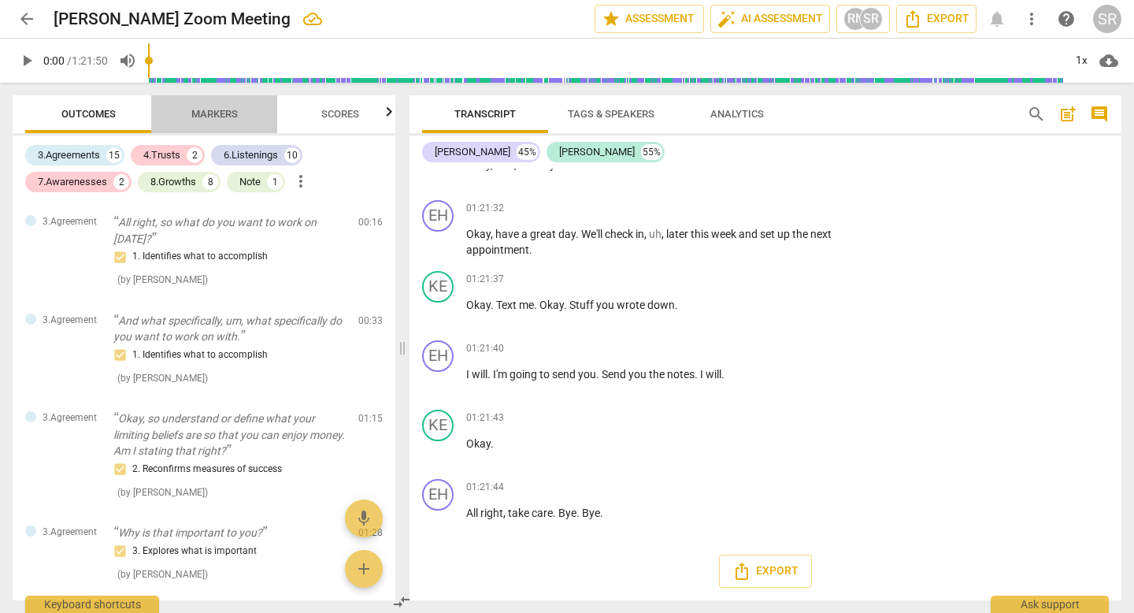
click at [212, 101] on button "Markers" at bounding box center [214, 114] width 126 height 38
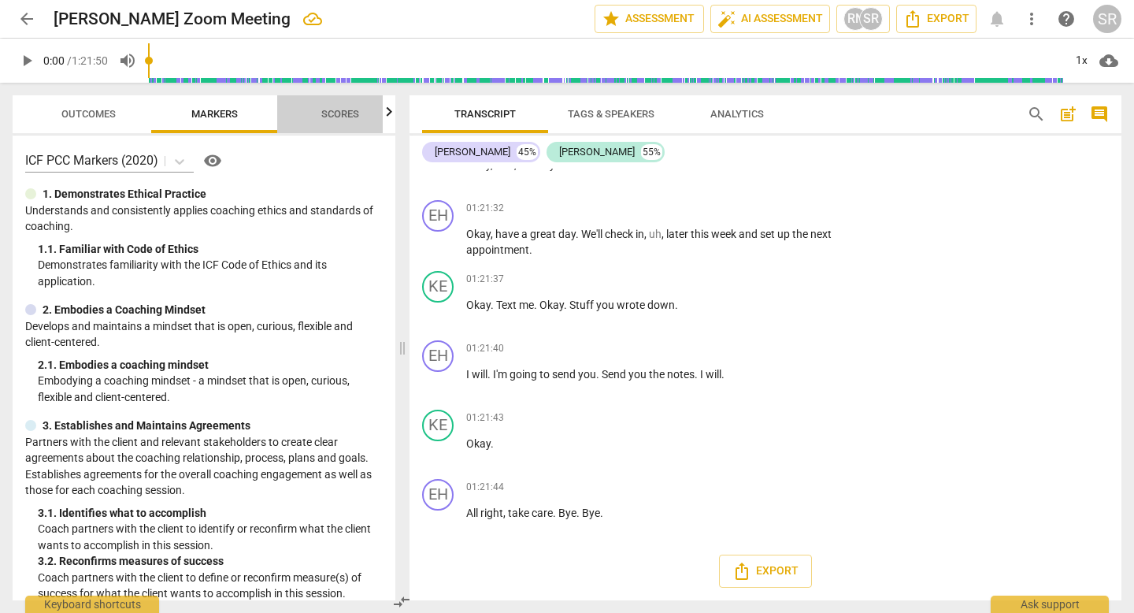
click at [343, 109] on span "Scores" at bounding box center [340, 114] width 38 height 12
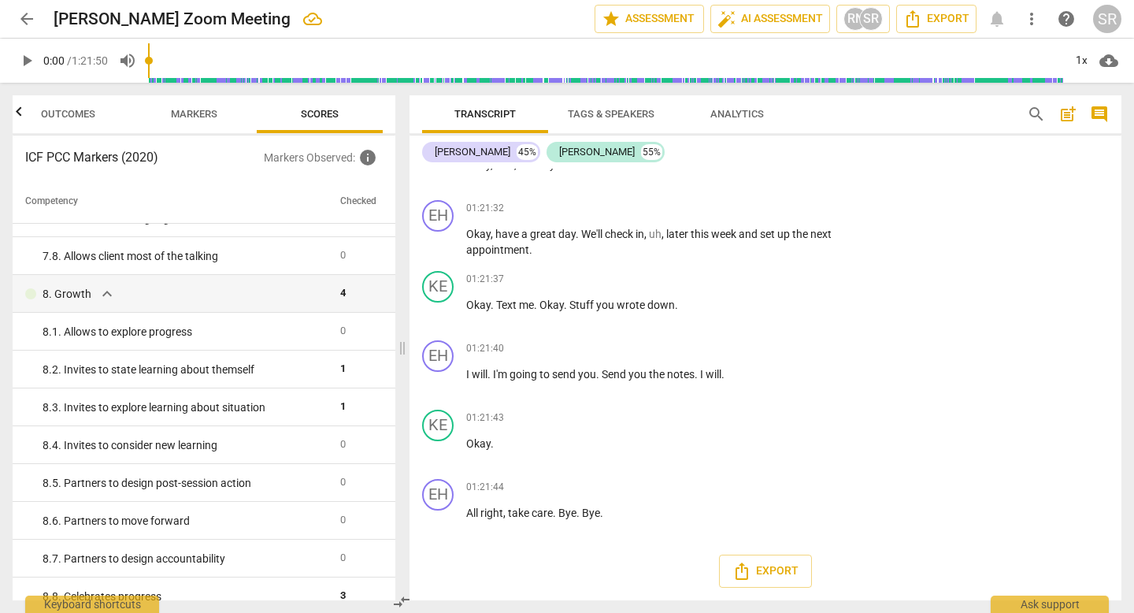
scroll to position [1408, 0]
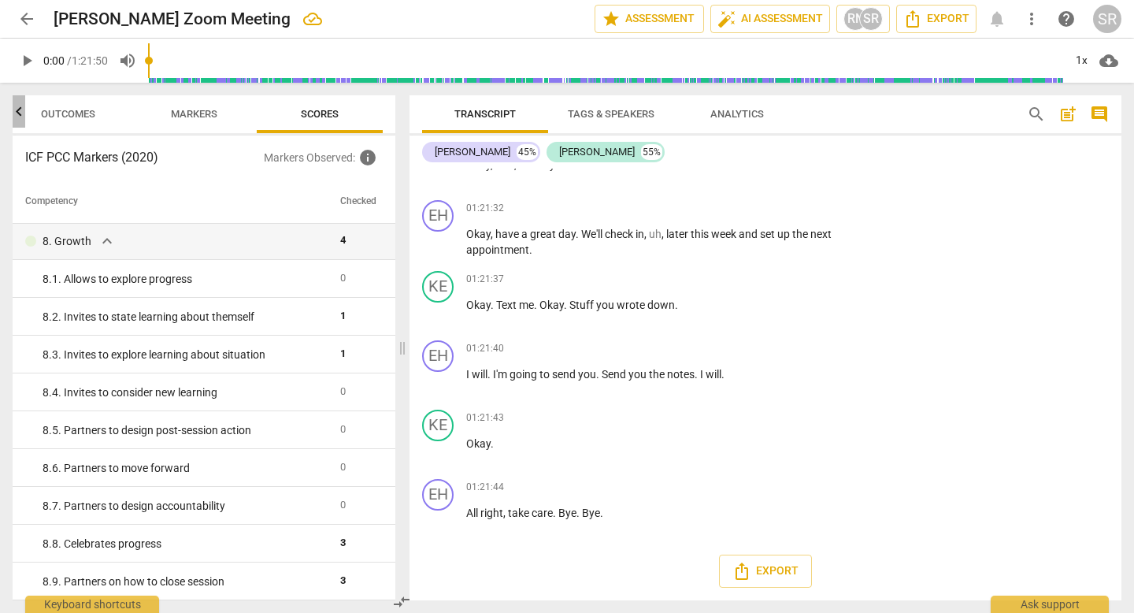
click at [18, 108] on icon "button" at bounding box center [18, 111] width 19 height 19
click at [76, 113] on span "Outcomes" at bounding box center [88, 114] width 54 height 12
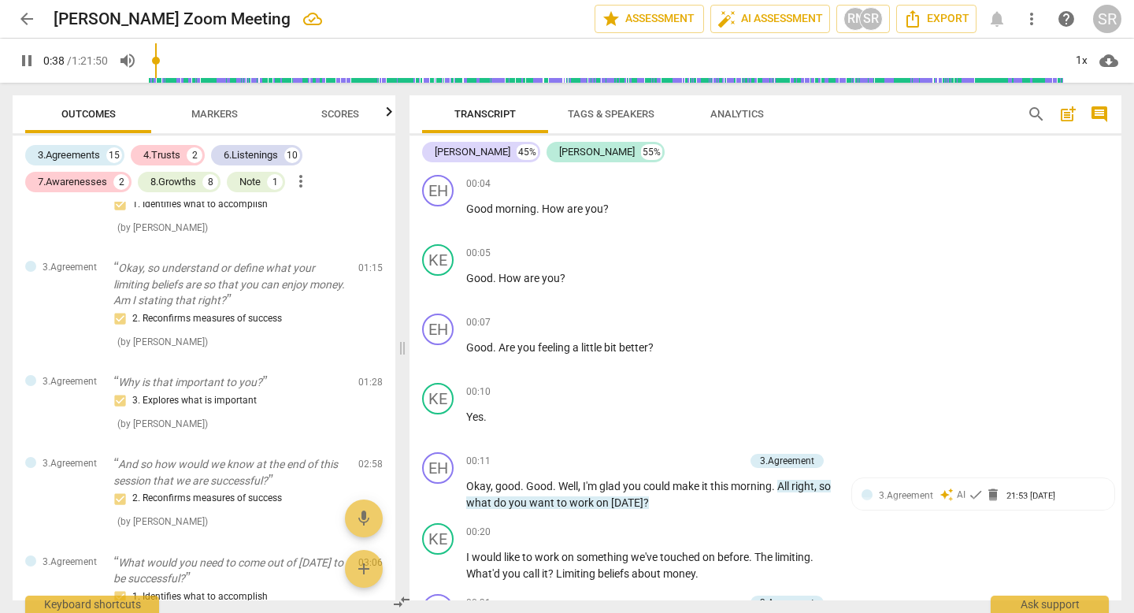
scroll to position [453, 0]
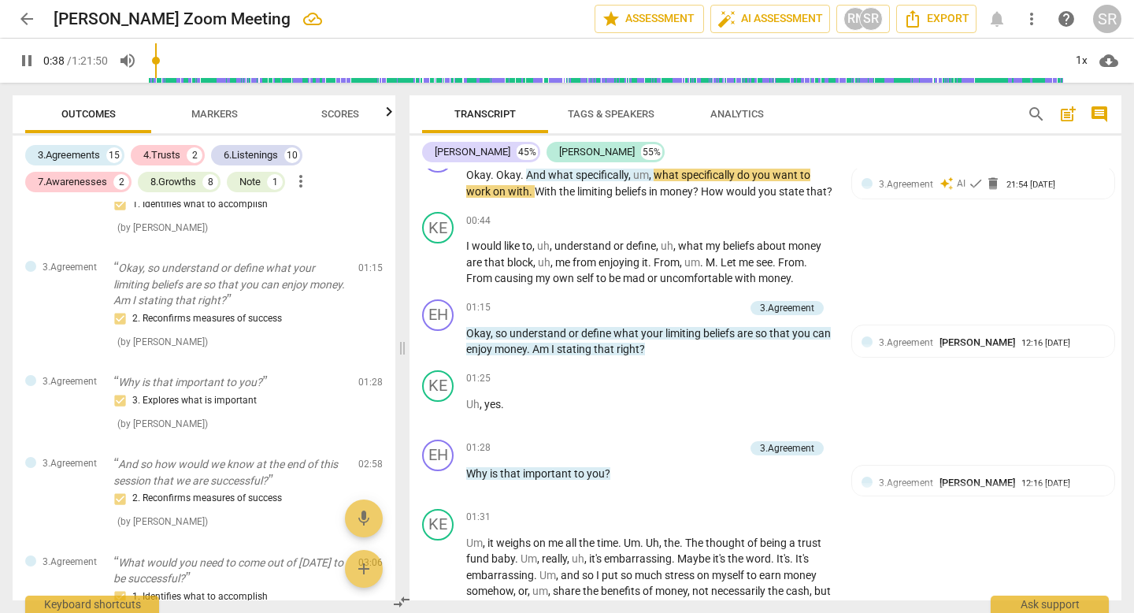
click at [35, 55] on span "pause" at bounding box center [26, 60] width 19 height 19
type input "39"
